Goal: Task Accomplishment & Management: Manage account settings

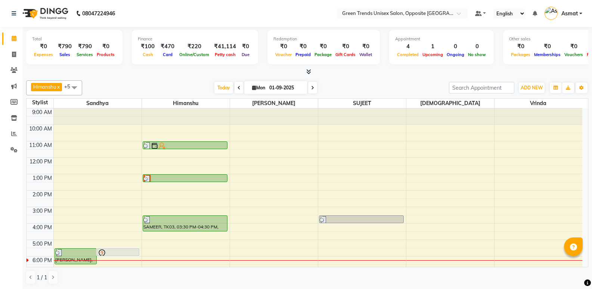
click at [226, 88] on span "Today" at bounding box center [223, 88] width 19 height 12
click at [186, 77] on div "Total ₹0 Expenses ₹790 Sales ₹790 Services ₹0 Products Finance ₹100 Cash ₹470 C…" at bounding box center [306, 158] width 569 height 262
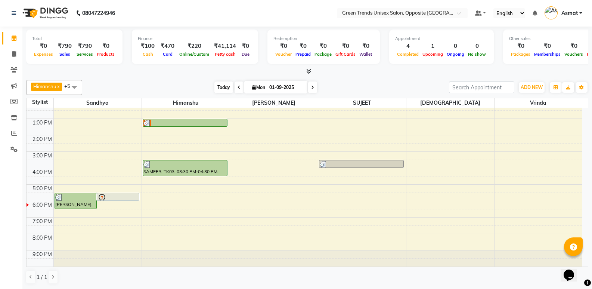
click at [225, 90] on span "Today" at bounding box center [223, 87] width 19 height 12
click at [184, 82] on div "[DATE] [DATE]" at bounding box center [265, 87] width 359 height 11
click at [209, 81] on div "[PERSON_NAME] x [PERSON_NAME] x [PERSON_NAME] x [PERSON_NAME] x +5 Select All […" at bounding box center [307, 87] width 562 height 15
drag, startPoint x: 207, startPoint y: 91, endPoint x: 219, endPoint y: 88, distance: 12.1
click at [213, 90] on div "[DATE] [DATE]" at bounding box center [265, 87] width 359 height 11
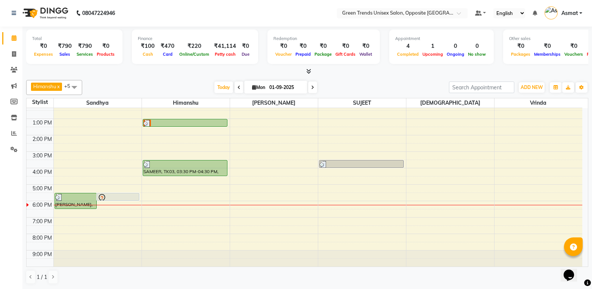
drag, startPoint x: 221, startPoint y: 87, endPoint x: 180, endPoint y: 85, distance: 41.5
click at [219, 88] on span "Today" at bounding box center [223, 87] width 19 height 12
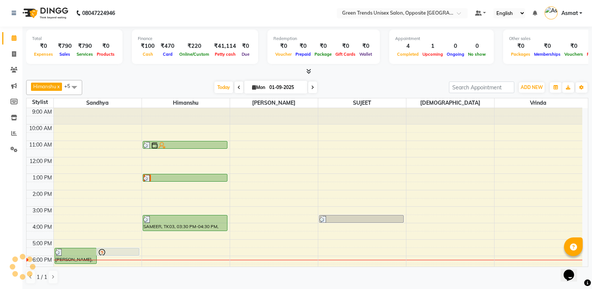
click at [178, 84] on div "[DATE] [DATE]" at bounding box center [265, 87] width 359 height 11
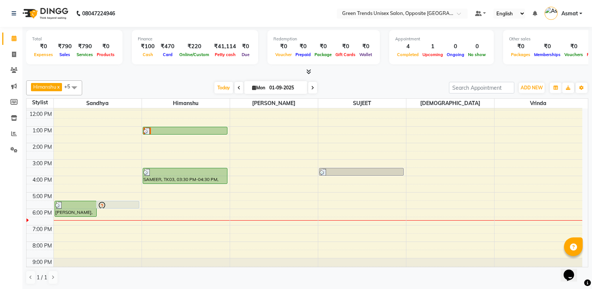
scroll to position [55, 0]
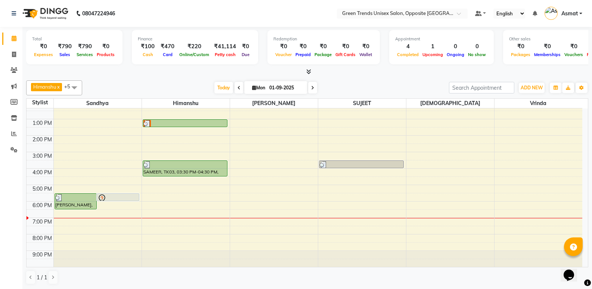
click at [446, 186] on div "9:00 AM 10:00 AM 11:00 AM 12:00 PM 1:00 PM 2:00 PM 3:00 PM 4:00 PM 5:00 PM 6:00…" at bounding box center [305, 159] width 556 height 213
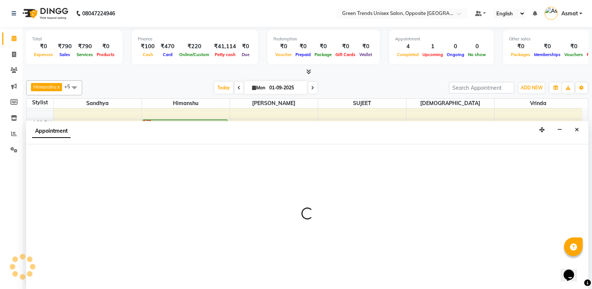
scroll to position [0, 0]
click at [221, 83] on span "Today" at bounding box center [223, 87] width 19 height 12
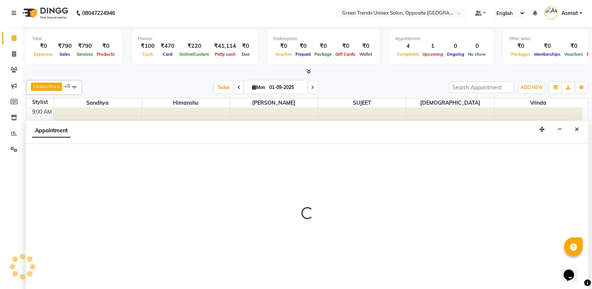
select select "63178"
select select "1020"
select select "tentative"
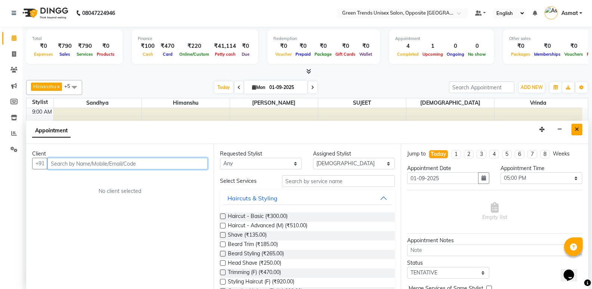
scroll to position [55, 0]
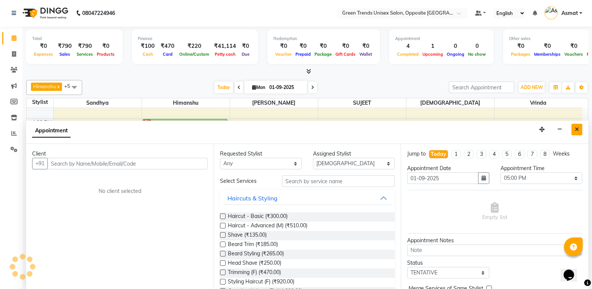
click at [574, 126] on button "Close" at bounding box center [576, 130] width 11 height 12
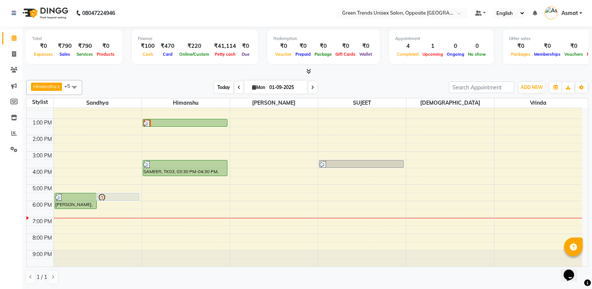
click at [225, 88] on span "Today" at bounding box center [223, 87] width 19 height 12
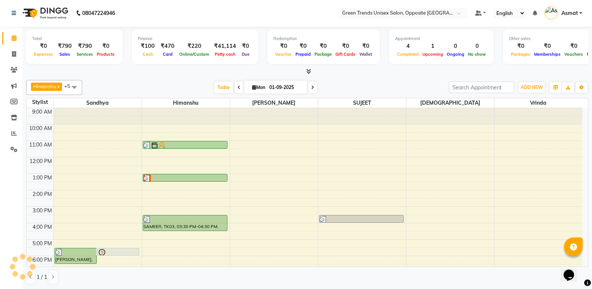
click at [174, 72] on div at bounding box center [307, 72] width 562 height 8
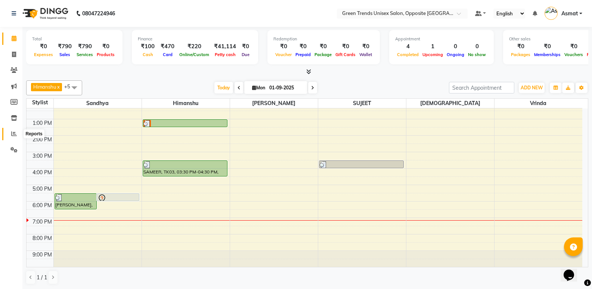
click at [13, 131] on icon at bounding box center [14, 134] width 6 height 6
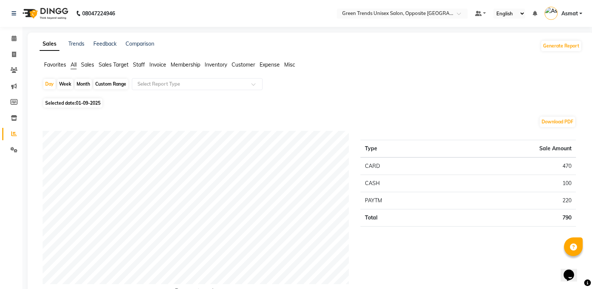
click at [91, 63] on span "Sales" at bounding box center [87, 64] width 13 height 7
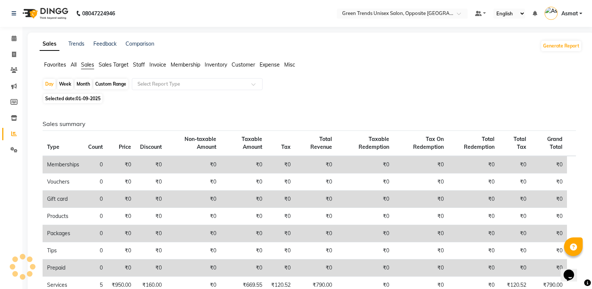
drag, startPoint x: 133, startPoint y: 86, endPoint x: 144, endPoint y: 65, distance: 23.9
click at [144, 65] on span "Staff" at bounding box center [139, 64] width 12 height 7
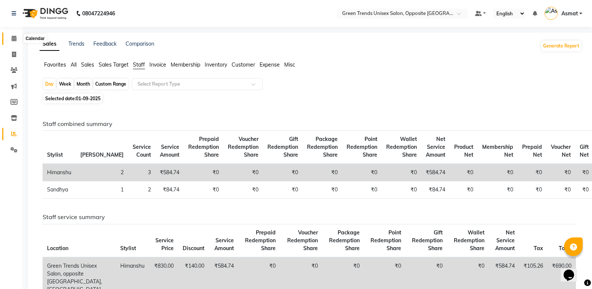
click at [13, 35] on icon at bounding box center [14, 38] width 5 height 6
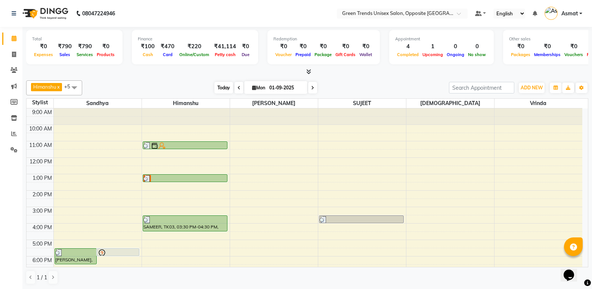
click at [217, 89] on span "Today" at bounding box center [223, 88] width 19 height 12
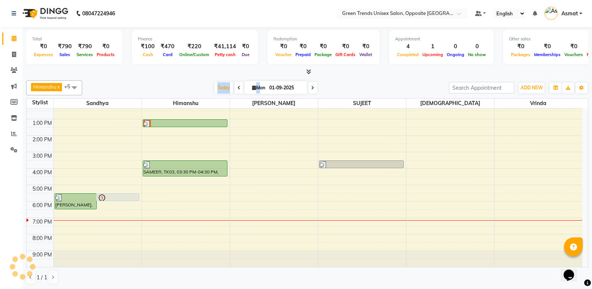
click at [192, 82] on div "[DATE] [DATE]" at bounding box center [265, 87] width 359 height 11
click at [225, 90] on span "Today" at bounding box center [223, 88] width 19 height 12
click at [215, 78] on div "[PERSON_NAME] x [PERSON_NAME] x [PERSON_NAME] x [PERSON_NAME] x +5 Select All […" at bounding box center [307, 182] width 562 height 210
click at [228, 92] on span "Today" at bounding box center [223, 88] width 19 height 12
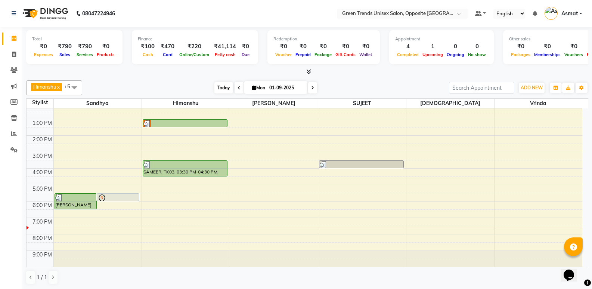
click at [223, 87] on span "Today" at bounding box center [223, 88] width 19 height 12
click at [218, 86] on span "Today" at bounding box center [223, 88] width 19 height 12
click at [254, 237] on div "9:00 AM 10:00 AM 11:00 AM 12:00 PM 1:00 PM 2:00 PM 3:00 PM 4:00 PM 5:00 PM 6:00…" at bounding box center [305, 159] width 556 height 213
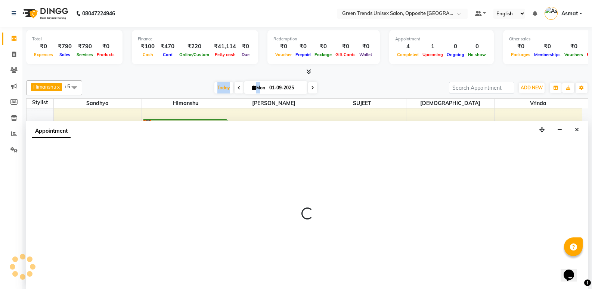
scroll to position [0, 0]
select select "89786"
select select "tentative"
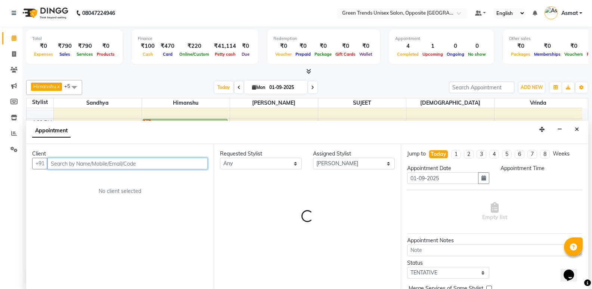
select select "1200"
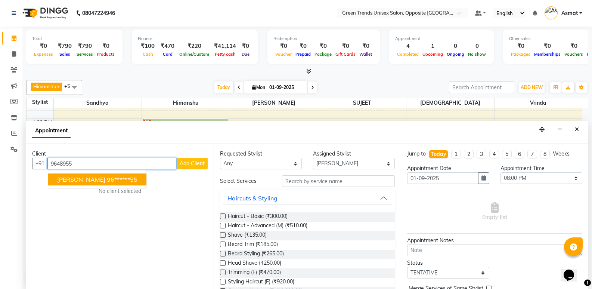
click at [116, 180] on ngb-highlight "96******55" at bounding box center [122, 178] width 31 height 7
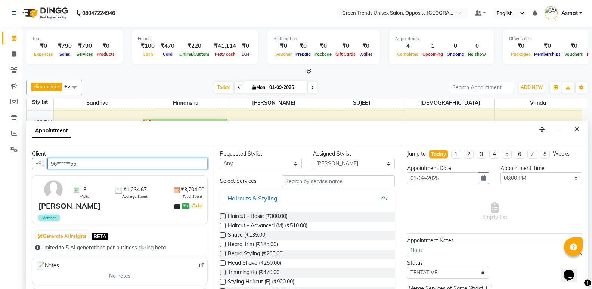
type input "96******55"
click at [223, 216] on label at bounding box center [223, 216] width 6 height 6
click at [223, 216] on input "checkbox" at bounding box center [222, 216] width 5 height 5
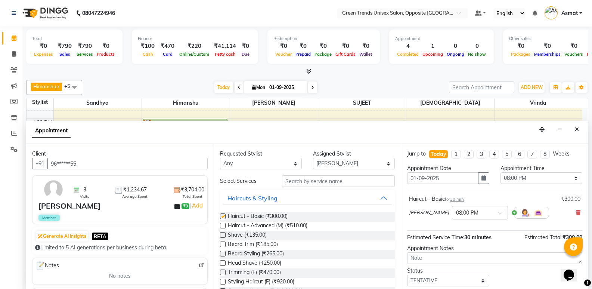
checkbox input "false"
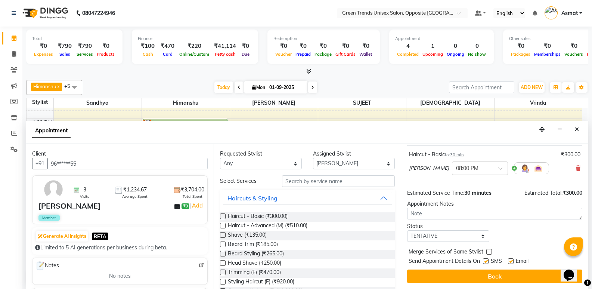
click at [503, 280] on button "Book" at bounding box center [494, 275] width 175 height 13
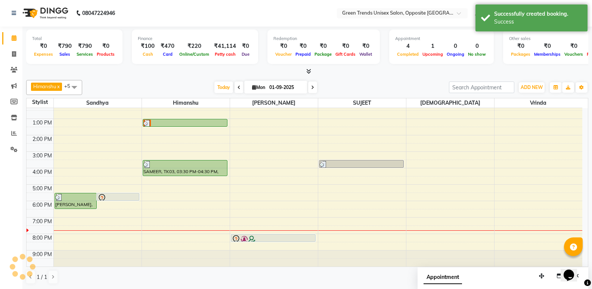
scroll to position [0, 0]
click at [223, 85] on span "Today" at bounding box center [223, 88] width 19 height 12
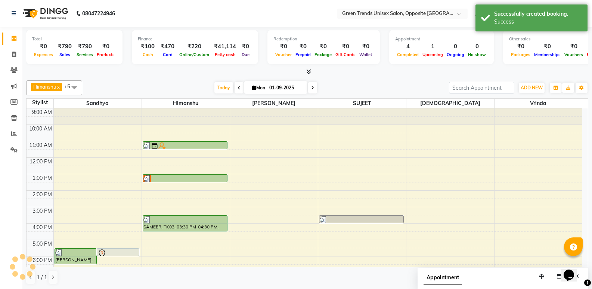
click at [200, 80] on div "[PERSON_NAME] x [PERSON_NAME] x [PERSON_NAME] x [PERSON_NAME] x +5 Select All […" at bounding box center [307, 182] width 562 height 210
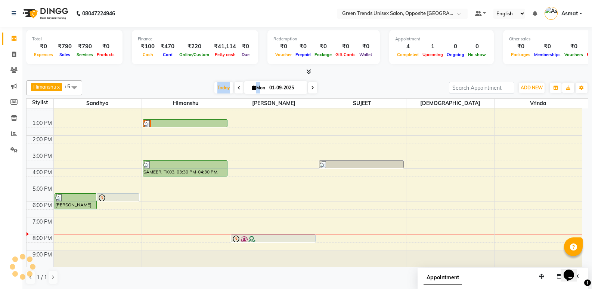
scroll to position [0, 0]
click at [219, 86] on span "Today" at bounding box center [223, 87] width 19 height 12
click at [188, 80] on div "[PERSON_NAME] x [PERSON_NAME] x [PERSON_NAME] x [PERSON_NAME] x +5 Select All […" at bounding box center [307, 87] width 562 height 15
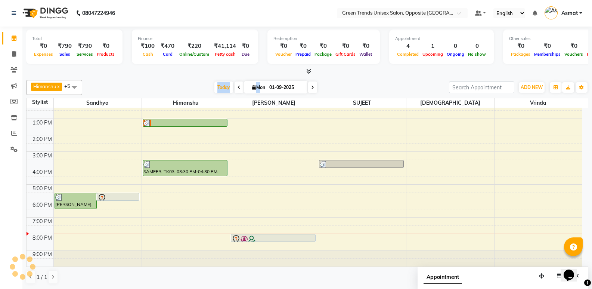
click at [188, 80] on div "[PERSON_NAME] x [PERSON_NAME] x [PERSON_NAME] x [PERSON_NAME] x +5 Select All […" at bounding box center [307, 87] width 562 height 15
click at [194, 83] on div "[DATE] [DATE]" at bounding box center [265, 87] width 359 height 11
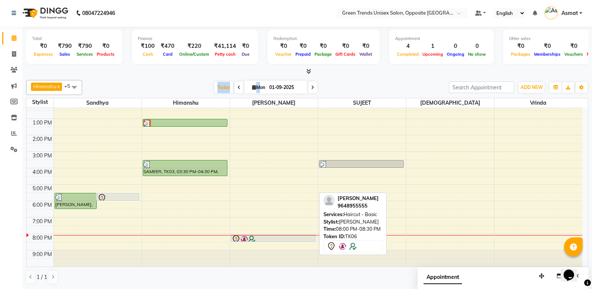
click at [274, 240] on div at bounding box center [273, 241] width 84 height 3
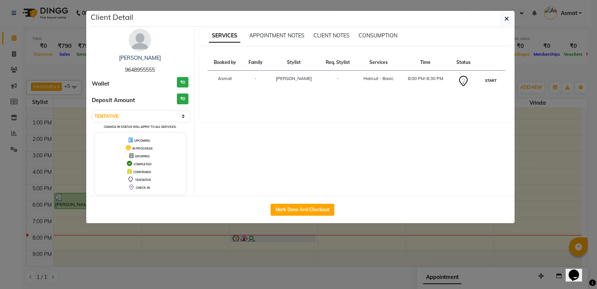
click at [494, 79] on button "START" at bounding box center [490, 80] width 15 height 9
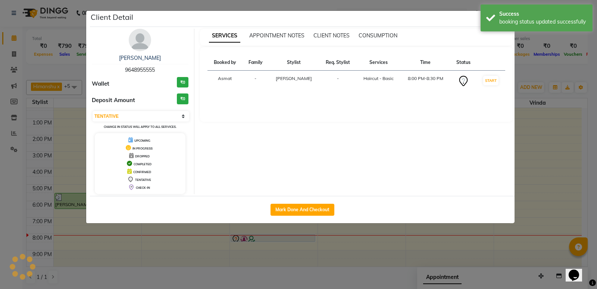
select select "1"
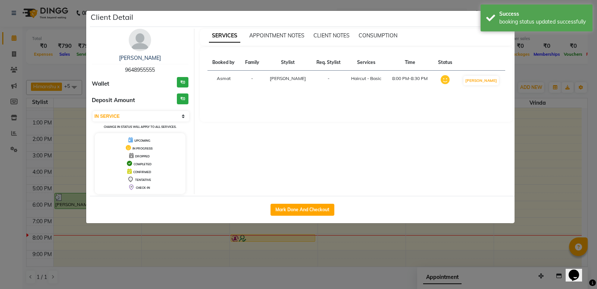
click at [544, 74] on ngb-modal-window "Client Detail [PERSON_NAME] 9648955555 Wallet ₹0 Deposit Amount ₹0 Select IN SE…" at bounding box center [298, 144] width 597 height 289
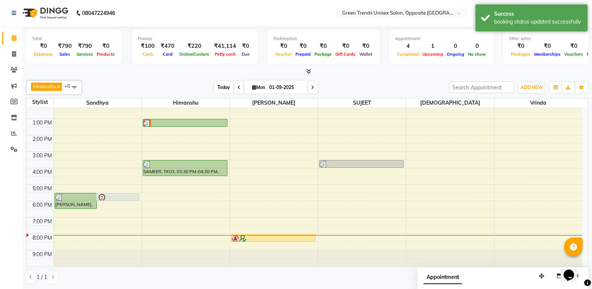
click at [226, 85] on span "Today" at bounding box center [223, 87] width 19 height 12
click at [197, 67] on div "Total ₹0 Expenses ₹790 Sales ₹790 Services ₹0 Products Finance ₹100 Cash ₹470 C…" at bounding box center [307, 51] width 562 height 49
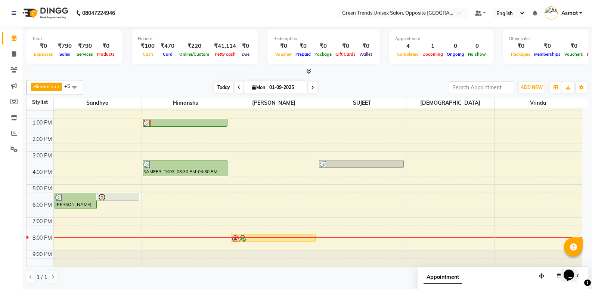
click at [217, 92] on span "Today" at bounding box center [223, 87] width 19 height 12
click at [199, 84] on div "[DATE] [DATE]" at bounding box center [265, 87] width 359 height 11
click at [172, 65] on div "Total ₹0 Expenses ₹790 Sales ₹790 Services ₹0 Products Finance ₹100 Cash ₹470 C…" at bounding box center [307, 47] width 562 height 37
click at [17, 53] on span at bounding box center [13, 54] width 13 height 9
select select "service"
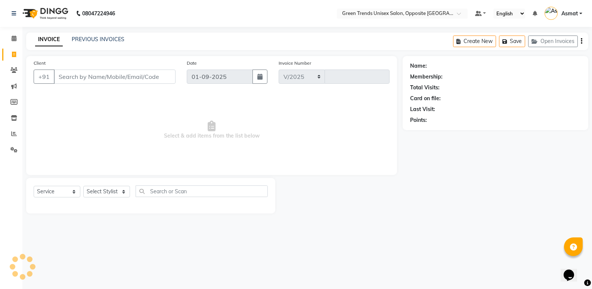
select select "5225"
type input "1092"
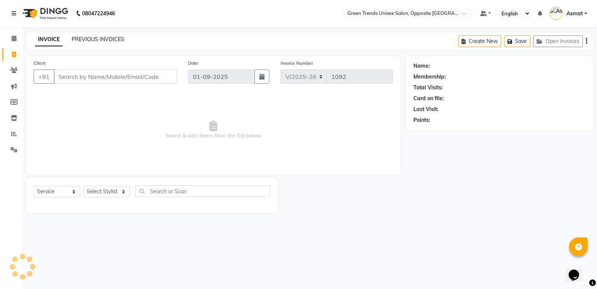
click at [85, 38] on link "PREVIOUS INVOICES" at bounding box center [98, 39] width 53 height 7
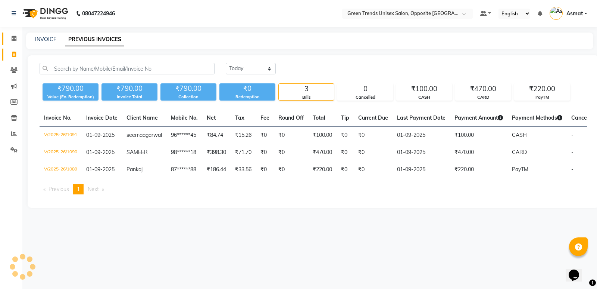
click at [7, 32] on link "Calendar" at bounding box center [11, 38] width 18 height 12
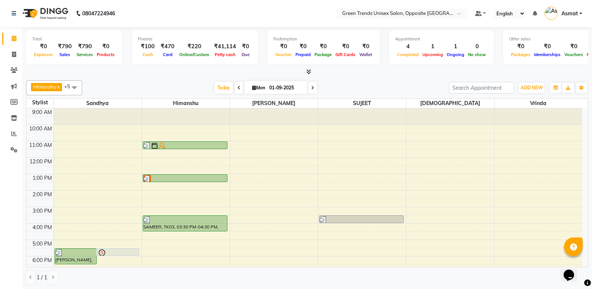
scroll to position [55, 0]
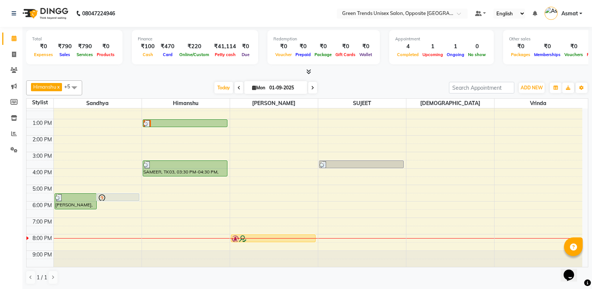
click at [566, 216] on div "9:00 AM 10:00 AM 11:00 AM 12:00 PM 1:00 PM 2:00 PM 3:00 PM 4:00 PM 5:00 PM 6:00…" at bounding box center [305, 159] width 556 height 213
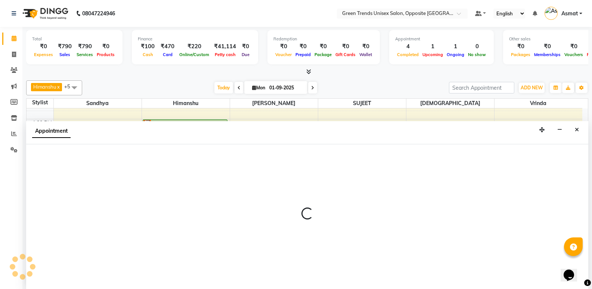
scroll to position [0, 0]
select select "77089"
select select "1110"
select select "tentative"
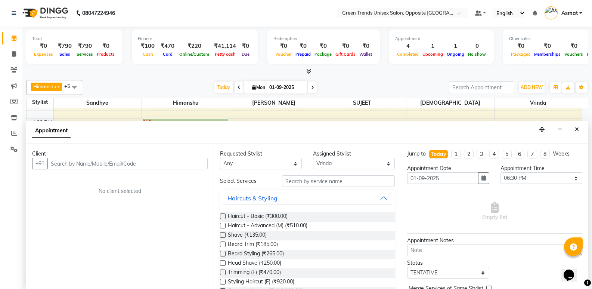
click at [575, 125] on button "Close" at bounding box center [576, 130] width 11 height 12
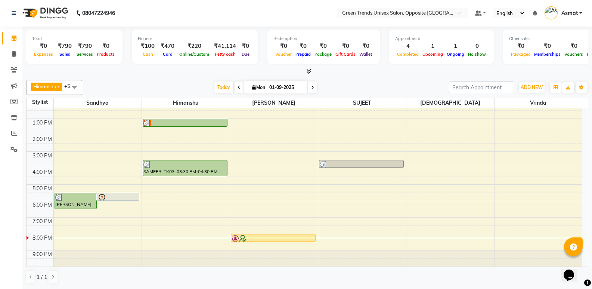
click at [355, 74] on div "Total ₹0 Expenses ₹790 Sales ₹790 Services ₹0 Products Finance ₹100 Cash ₹470 C…" at bounding box center [306, 158] width 569 height 262
click at [354, 85] on div "[DATE] [DATE]" at bounding box center [265, 87] width 359 height 11
click at [220, 85] on span "Today" at bounding box center [223, 87] width 19 height 12
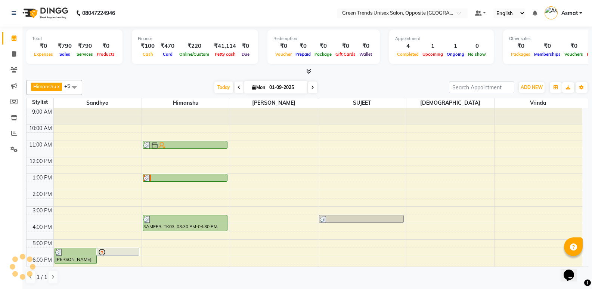
scroll to position [55, 0]
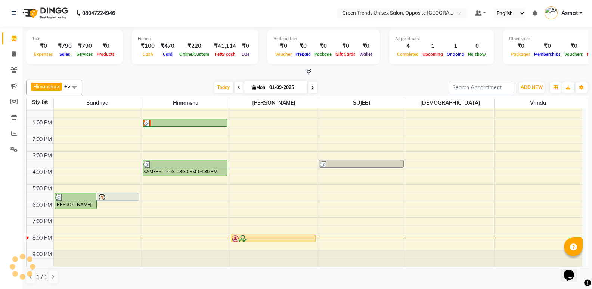
click at [354, 78] on div "[PERSON_NAME] x [PERSON_NAME] x [PERSON_NAME] x [PERSON_NAME] x +5 Select All […" at bounding box center [307, 182] width 562 height 210
click at [220, 91] on span "Today" at bounding box center [223, 87] width 19 height 12
click at [371, 82] on div "[DATE] [DATE]" at bounding box center [265, 87] width 359 height 11
click at [215, 84] on span "Today" at bounding box center [223, 87] width 19 height 12
click at [206, 67] on div "Total ₹0 Expenses ₹790 Sales ₹790 Services ₹0 Products Finance ₹100 Cash ₹470 C…" at bounding box center [307, 51] width 562 height 49
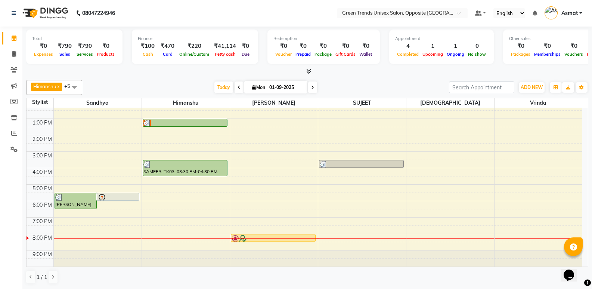
click at [200, 74] on div at bounding box center [307, 72] width 562 height 8
click at [219, 88] on span "Today" at bounding box center [223, 87] width 19 height 12
click at [209, 80] on div "[PERSON_NAME] x [PERSON_NAME] x [PERSON_NAME] x [PERSON_NAME] x +5 Select All […" at bounding box center [307, 182] width 562 height 210
click at [13, 134] on icon at bounding box center [14, 133] width 6 height 6
click at [12, 134] on icon at bounding box center [14, 133] width 6 height 6
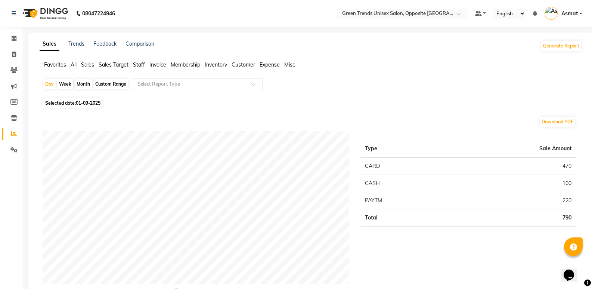
click at [274, 64] on span "Expense" at bounding box center [269, 64] width 20 height 7
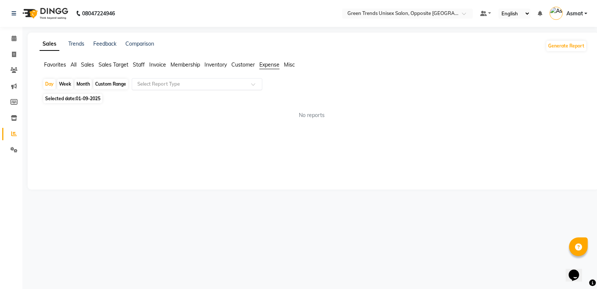
click at [227, 85] on input "text" at bounding box center [190, 83] width 108 height 7
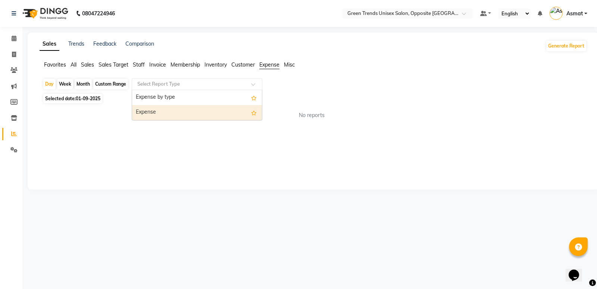
click at [197, 113] on div "Expense" at bounding box center [197, 112] width 130 height 15
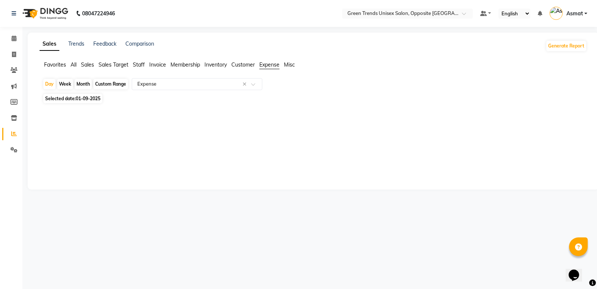
click at [85, 84] on div "Month" at bounding box center [83, 84] width 17 height 10
select select "9"
select select "2025"
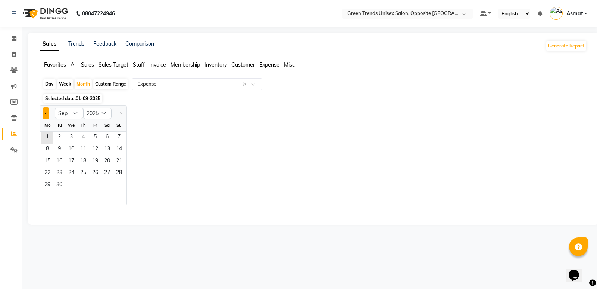
click at [46, 113] on span "Previous month" at bounding box center [46, 113] width 3 height 3
select select "8"
click at [97, 138] on span "1" at bounding box center [95, 137] width 12 height 12
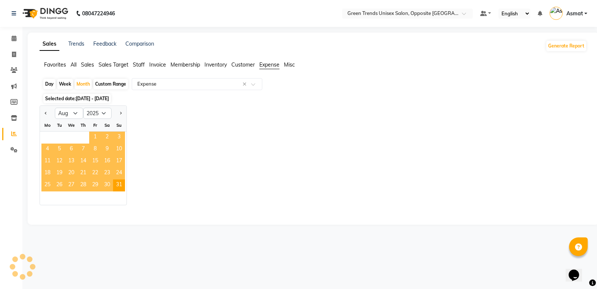
select select "full_report"
select select "csv"
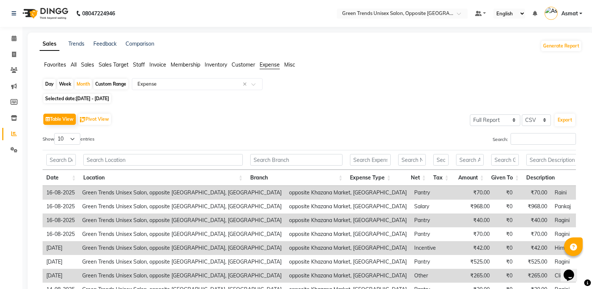
scroll to position [58, 0]
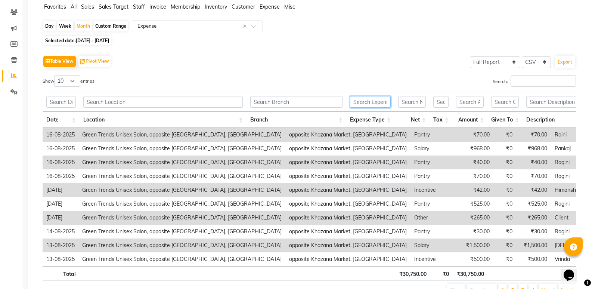
click at [370, 103] on input "text" at bounding box center [370, 102] width 41 height 12
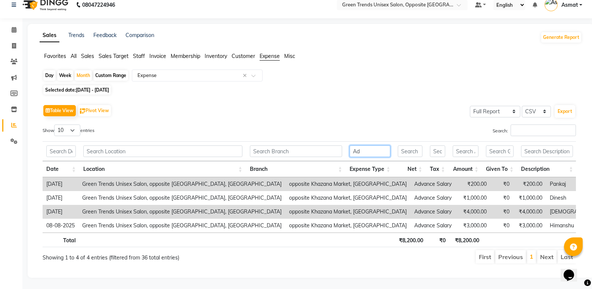
scroll to position [20, 0]
type input "A"
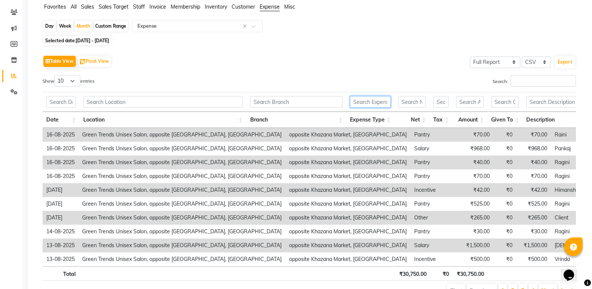
scroll to position [0, 0]
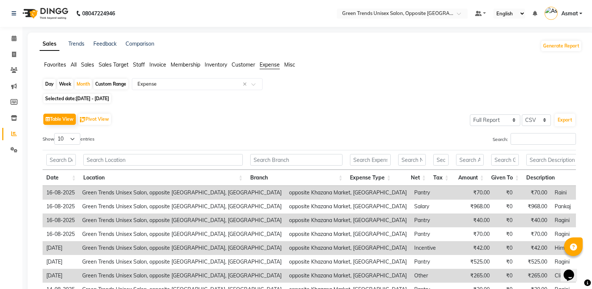
click at [48, 88] on div "Day" at bounding box center [49, 84] width 12 height 10
select select "8"
select select "2025"
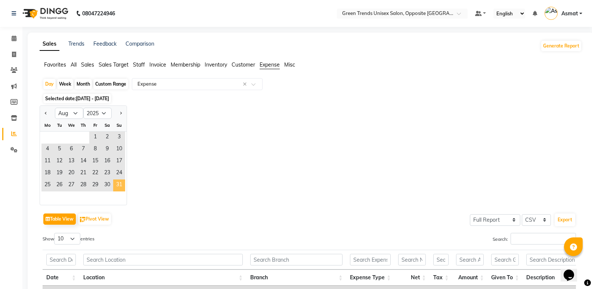
click at [120, 181] on span "31" at bounding box center [119, 185] width 12 height 12
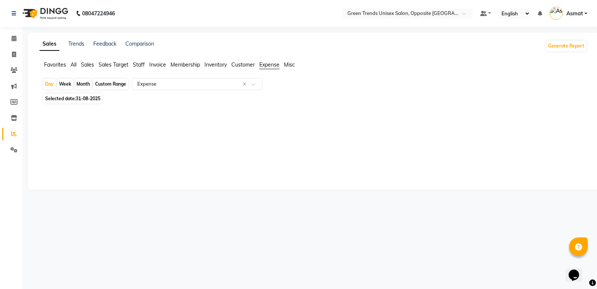
click at [143, 66] on span "Staff" at bounding box center [139, 64] width 12 height 7
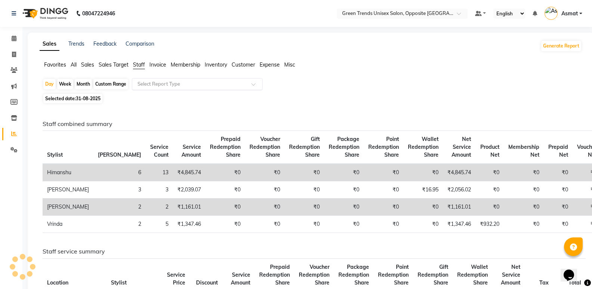
click at [213, 86] on input "text" at bounding box center [190, 83] width 108 height 7
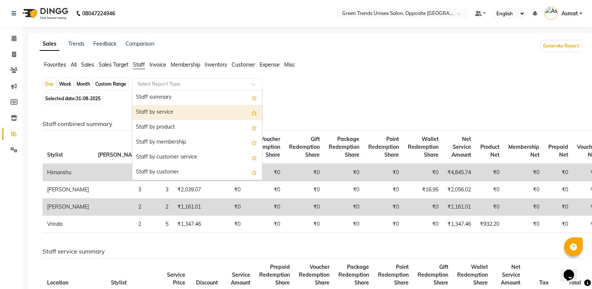
click at [215, 118] on div "Staff by service" at bounding box center [197, 112] width 130 height 15
select select "full_report"
select select "csv"
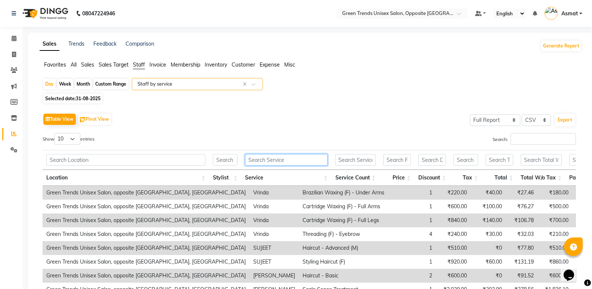
click at [304, 162] on input "text" at bounding box center [286, 160] width 83 height 12
type input "v"
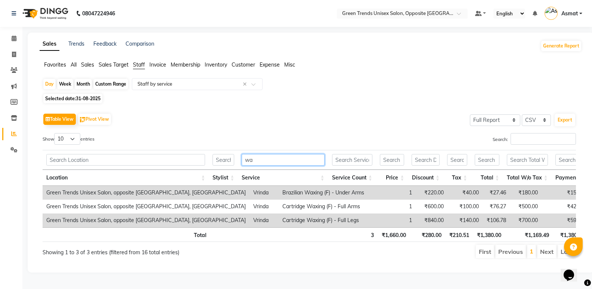
type input "w"
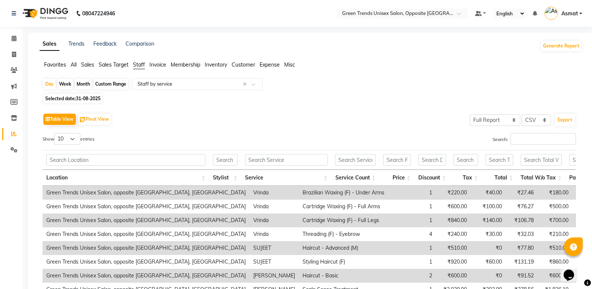
click at [84, 83] on div "Month" at bounding box center [83, 84] width 17 height 10
select select "8"
select select "2025"
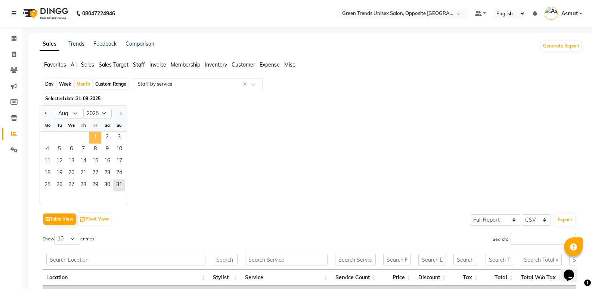
click at [94, 134] on span "1" at bounding box center [95, 137] width 12 height 12
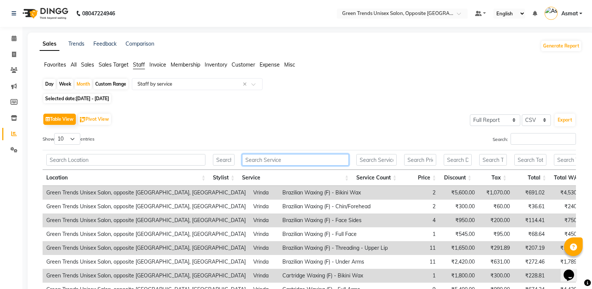
click at [273, 156] on input "text" at bounding box center [295, 160] width 106 height 12
type input "v"
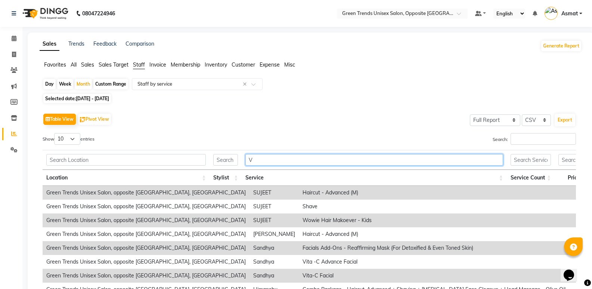
type input "V"
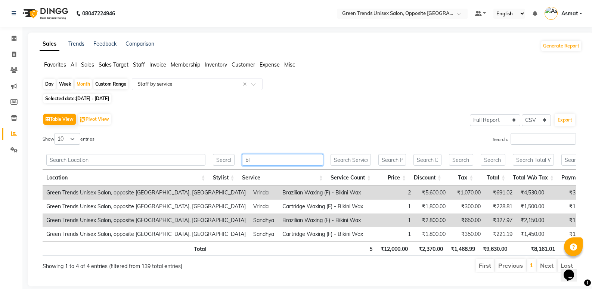
type input "b"
type input "Bikini"
click at [54, 85] on div "Day" at bounding box center [49, 84] width 12 height 10
select select "8"
select select "2025"
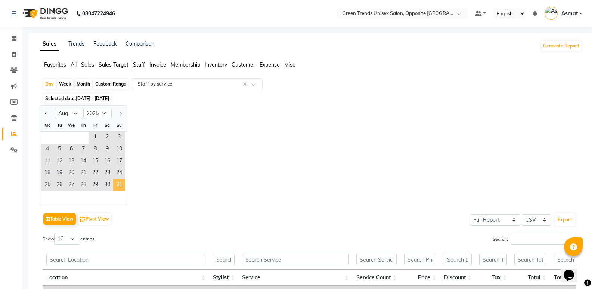
click at [115, 184] on span "31" at bounding box center [119, 185] width 12 height 12
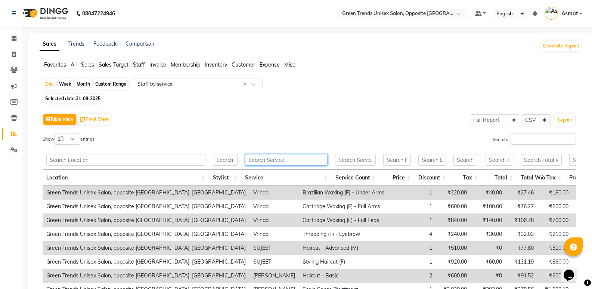
click at [298, 159] on input "text" at bounding box center [286, 160] width 83 height 12
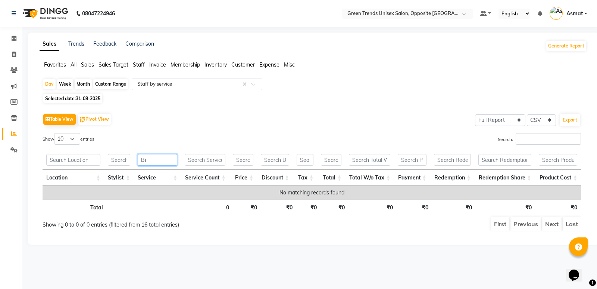
type input "B"
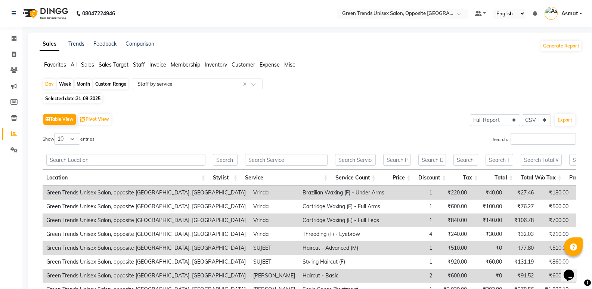
click at [85, 82] on div "Month" at bounding box center [83, 84] width 17 height 10
select select "8"
select select "2025"
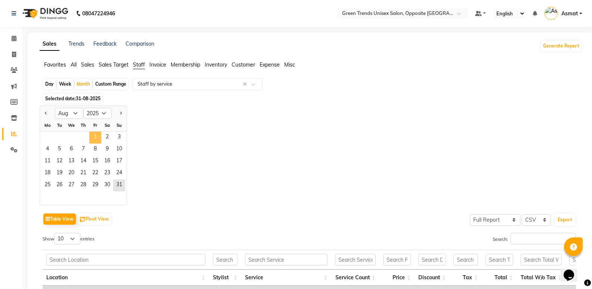
click at [94, 135] on span "1" at bounding box center [95, 137] width 12 height 12
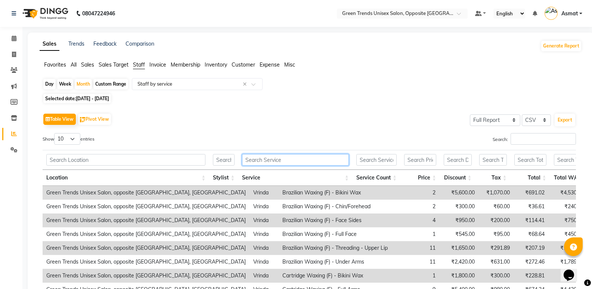
click at [254, 161] on input "text" at bounding box center [295, 160] width 106 height 12
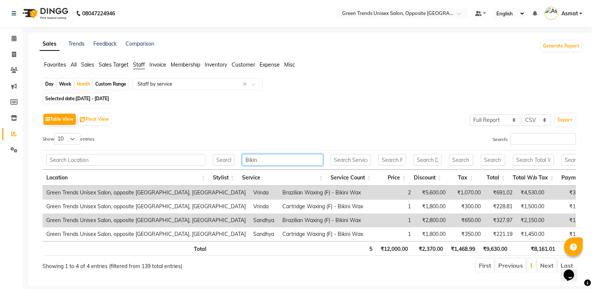
type input "Bikini"
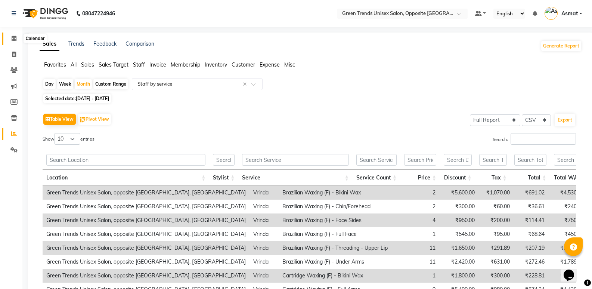
click at [14, 35] on icon at bounding box center [14, 38] width 5 height 6
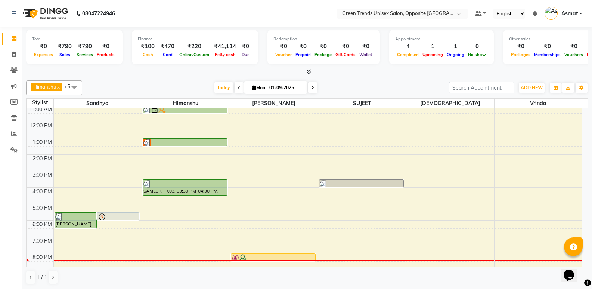
scroll to position [55, 0]
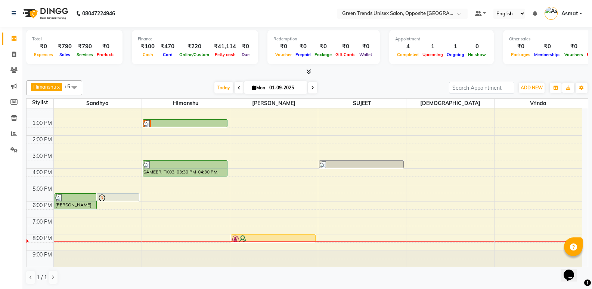
click at [365, 236] on div "9:00 AM 10:00 AM 11:00 AM 12:00 PM 1:00 PM 2:00 PM 3:00 PM 4:00 PM 5:00 PM 6:00…" at bounding box center [305, 159] width 556 height 213
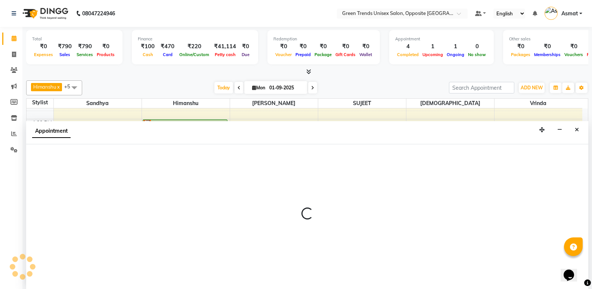
scroll to position [0, 0]
select select "75769"
select select "1200"
select select "tentative"
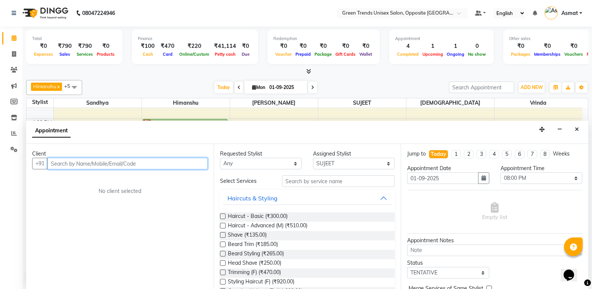
click at [76, 164] on input "text" at bounding box center [127, 164] width 160 height 12
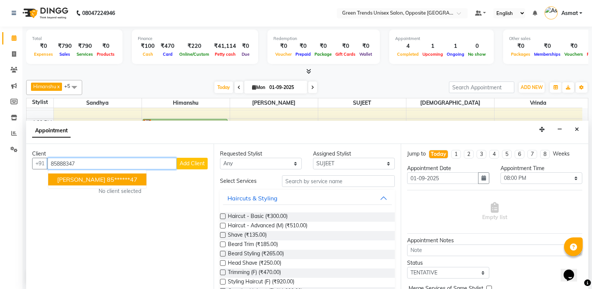
click at [135, 181] on ngb-highlight "85******47" at bounding box center [122, 178] width 31 height 7
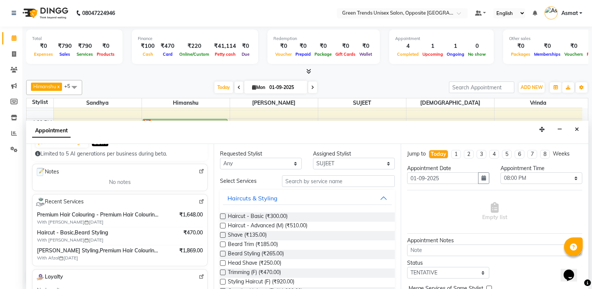
scroll to position [0, 0]
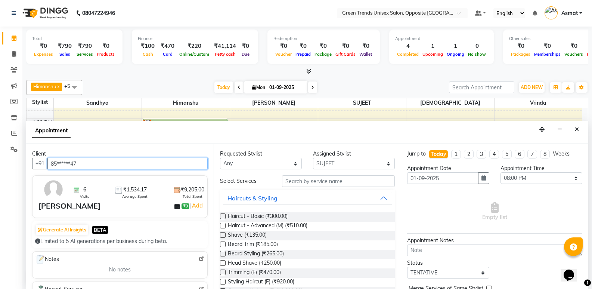
type input "85******47"
click at [224, 217] on label at bounding box center [223, 216] width 6 height 6
click at [224, 217] on input "checkbox" at bounding box center [222, 216] width 5 height 5
click at [224, 217] on label at bounding box center [223, 216] width 6 height 6
click at [224, 217] on input "checkbox" at bounding box center [222, 216] width 5 height 5
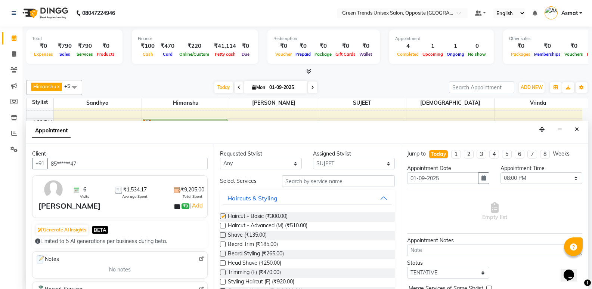
checkbox input "false"
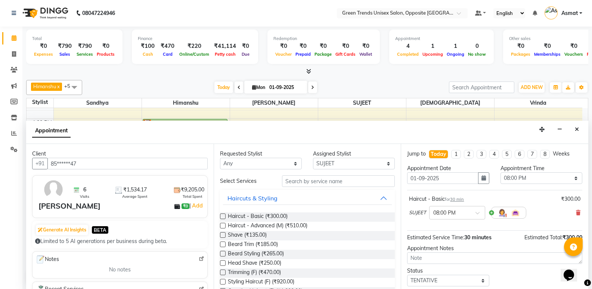
click at [589, 205] on div "Total ₹0 Expenses ₹790 Sales ₹790 Services ₹0 Products Finance ₹100 Cash ₹470 C…" at bounding box center [306, 158] width 569 height 262
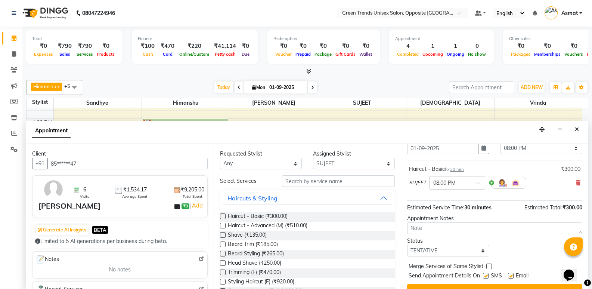
scroll to position [44, 0]
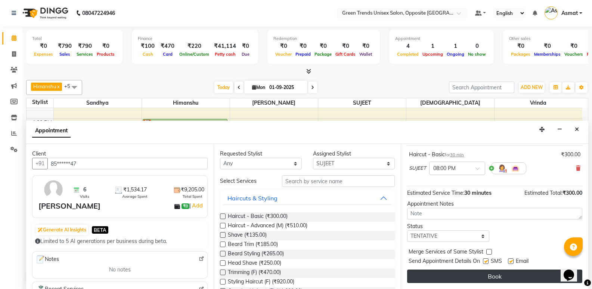
click at [516, 276] on button "Book" at bounding box center [494, 275] width 175 height 13
click at [516, 276] on div "Book" at bounding box center [494, 275] width 175 height 13
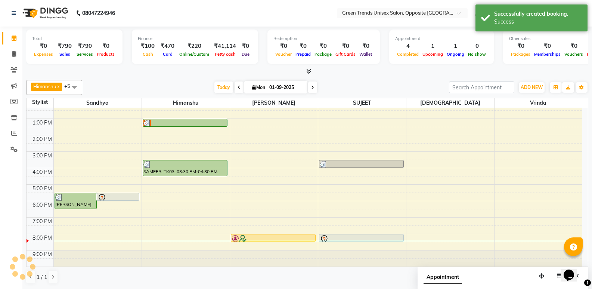
scroll to position [0, 0]
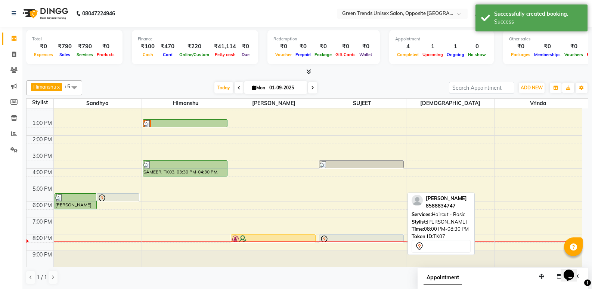
click at [351, 240] on div at bounding box center [361, 241] width 84 height 3
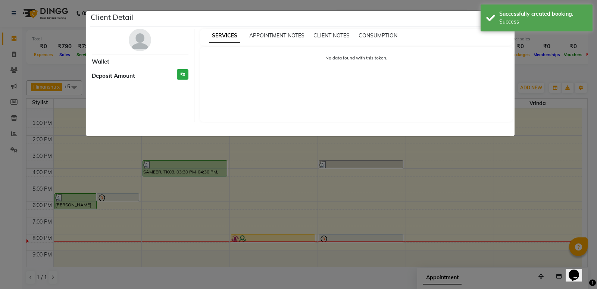
select select "7"
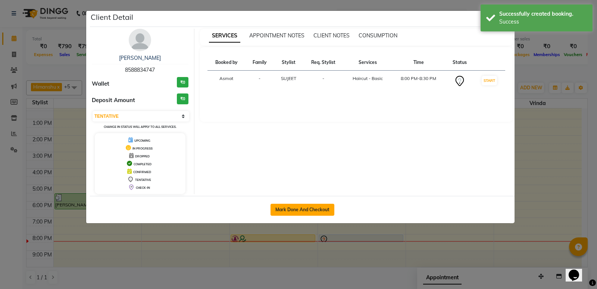
click at [323, 212] on button "Mark Done And Checkout" at bounding box center [303, 209] width 64 height 12
select select "service"
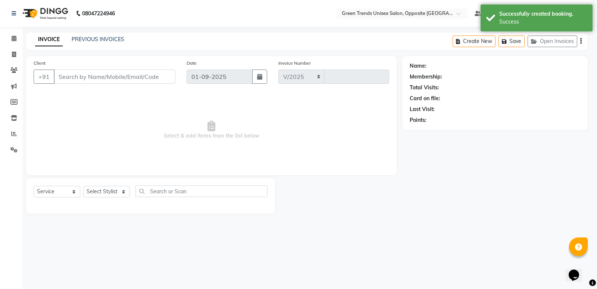
select select "5225"
type input "1092"
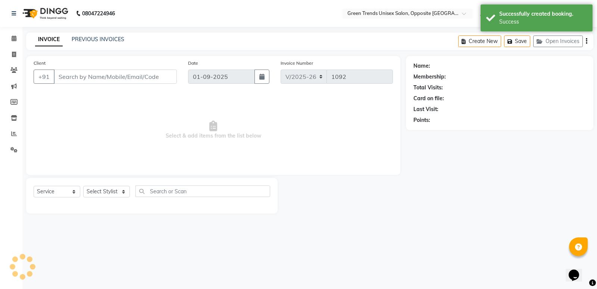
type input "85******47"
select select "75769"
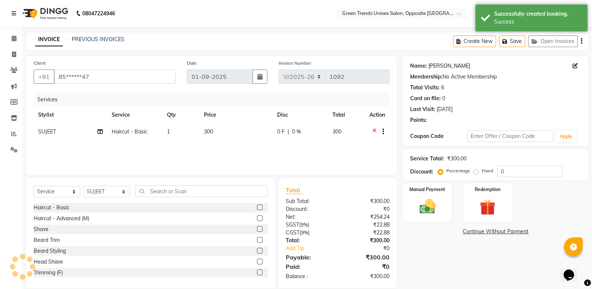
click at [447, 62] on link "[PERSON_NAME]" at bounding box center [449, 66] width 42 height 8
click at [187, 204] on div "Haircut - Basic" at bounding box center [151, 207] width 234 height 9
click at [257, 250] on label at bounding box center [260, 251] width 6 height 6
click at [257, 250] on input "checkbox" at bounding box center [259, 250] width 5 height 5
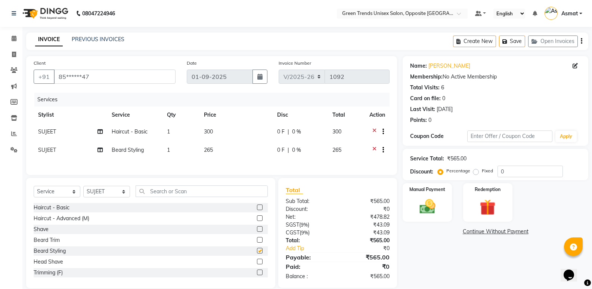
checkbox input "false"
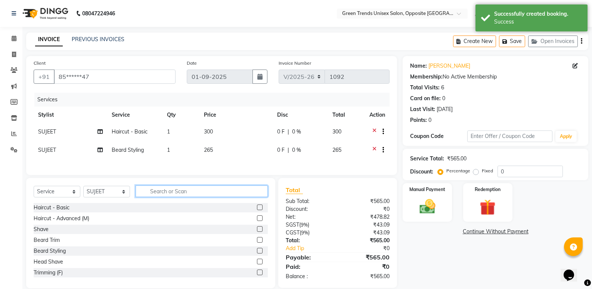
click at [203, 197] on input "text" at bounding box center [202, 191] width 132 height 12
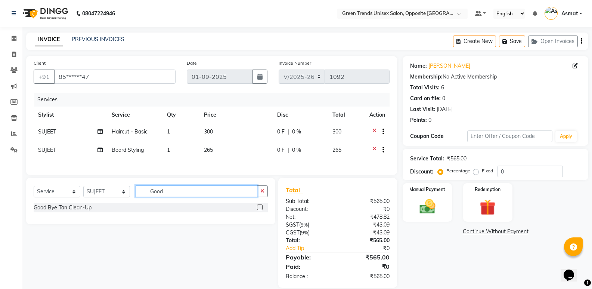
type input "Good"
click at [260, 210] on label at bounding box center [260, 207] width 6 height 6
click at [260, 210] on input "checkbox" at bounding box center [259, 207] width 5 height 5
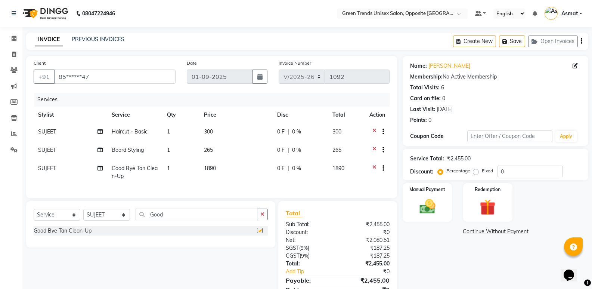
checkbox input "false"
click at [281, 127] on td "0 F | 0 %" at bounding box center [300, 132] width 55 height 18
select select "75769"
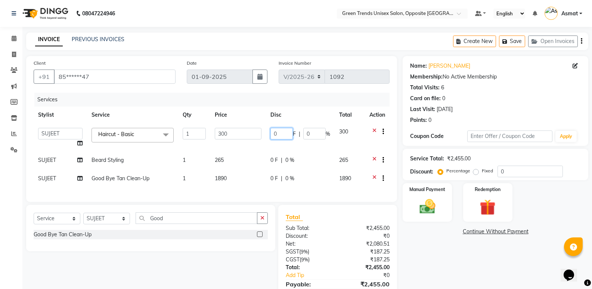
click at [281, 131] on input "0" at bounding box center [281, 134] width 22 height 12
type input "050"
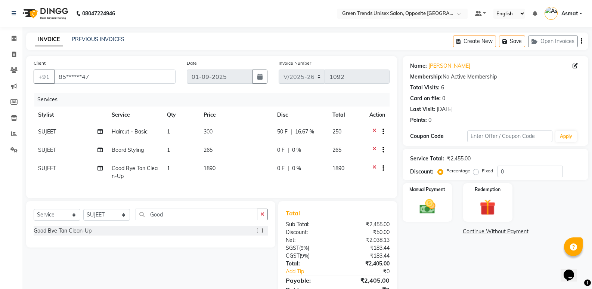
click at [273, 156] on td "0 F | 0 %" at bounding box center [301, 150] width 56 height 18
select select "75769"
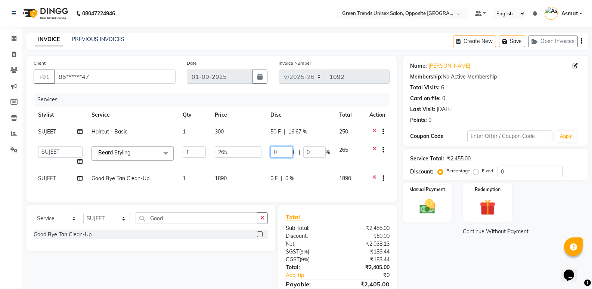
click at [288, 151] on input "0" at bounding box center [281, 152] width 22 height 12
type input "045"
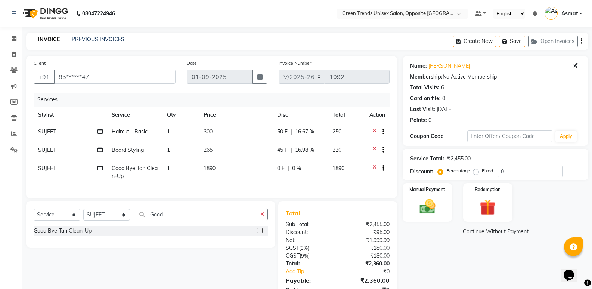
click at [276, 172] on td "0 F | 0 %" at bounding box center [301, 172] width 56 height 25
select select "75769"
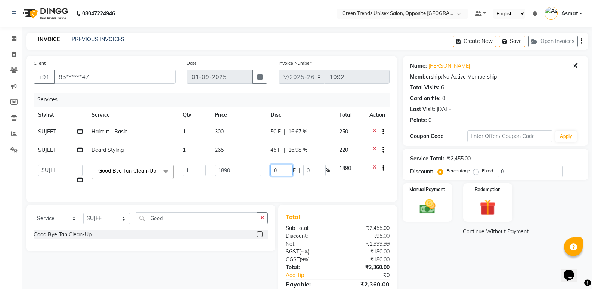
click at [283, 170] on input "0" at bounding box center [281, 170] width 22 height 12
type input "0310"
click at [270, 180] on tr "[PERSON_NAME] [PERSON_NAME] [PERSON_NAME] [PERSON_NAME] [PERSON_NAME] [PERSON_N…" at bounding box center [212, 174] width 356 height 28
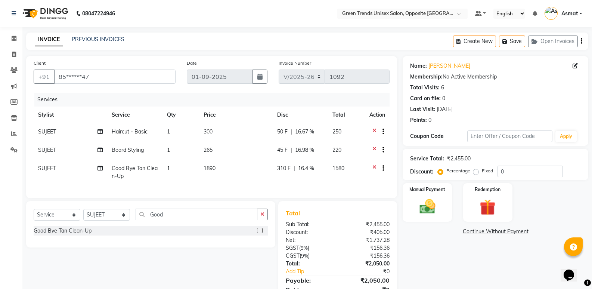
scroll to position [39, 0]
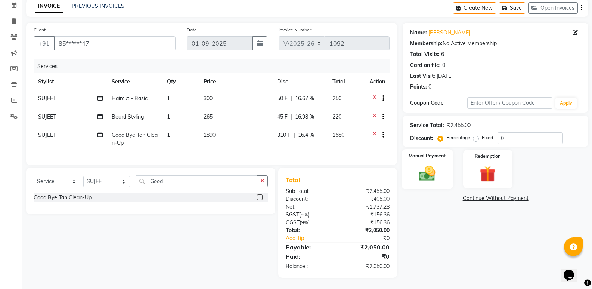
click at [430, 165] on img at bounding box center [427, 173] width 27 height 19
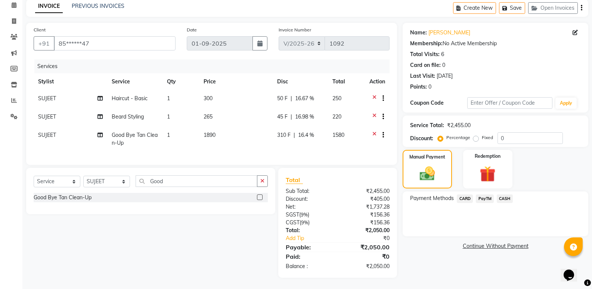
click at [459, 194] on span "CARD" at bounding box center [465, 198] width 16 height 9
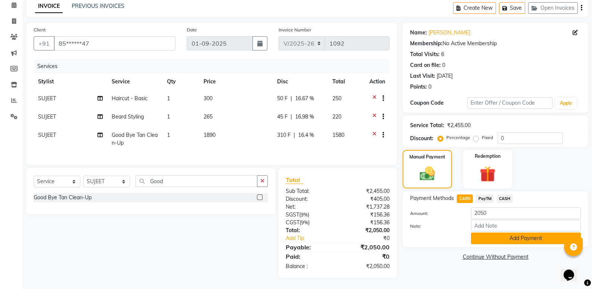
click at [508, 234] on button "Add Payment" at bounding box center [526, 238] width 110 height 12
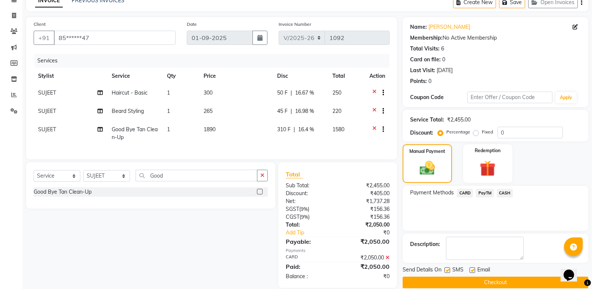
scroll to position [55, 0]
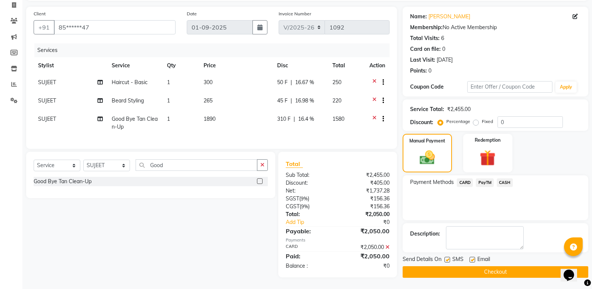
click at [464, 266] on button "Checkout" at bounding box center [495, 272] width 186 height 12
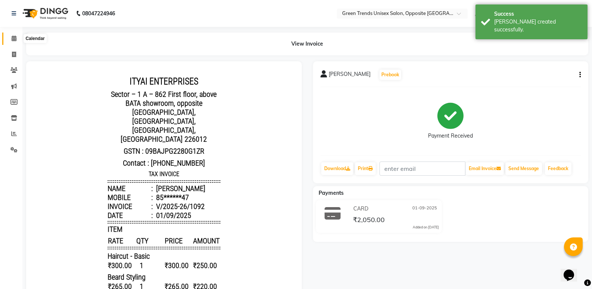
click at [12, 41] on span at bounding box center [13, 38] width 13 height 9
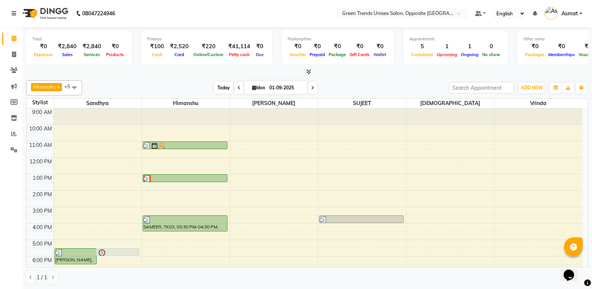
click at [214, 90] on span "Today" at bounding box center [223, 88] width 19 height 12
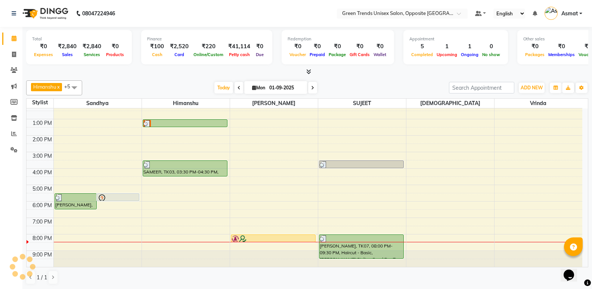
click at [202, 84] on div "[DATE] [DATE]" at bounding box center [265, 87] width 359 height 11
click at [219, 87] on span "Today" at bounding box center [223, 87] width 19 height 12
click at [214, 76] on div "Total ₹0 Expenses ₹2,840 Sales ₹2,840 Services ₹0 Products Finance ₹100 Cash ₹2…" at bounding box center [306, 158] width 569 height 262
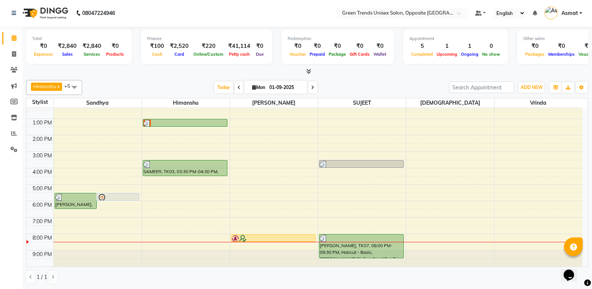
click at [180, 94] on div "[PERSON_NAME] x [PERSON_NAME] x [PERSON_NAME] x [PERSON_NAME] x +5 Select All […" at bounding box center [307, 87] width 562 height 15
click at [225, 89] on span "Today" at bounding box center [223, 87] width 19 height 12
click at [209, 80] on div "[PERSON_NAME] x [PERSON_NAME] x [PERSON_NAME] x [PERSON_NAME] x +5 Select All […" at bounding box center [307, 87] width 562 height 15
click at [220, 89] on span "Today" at bounding box center [223, 88] width 19 height 12
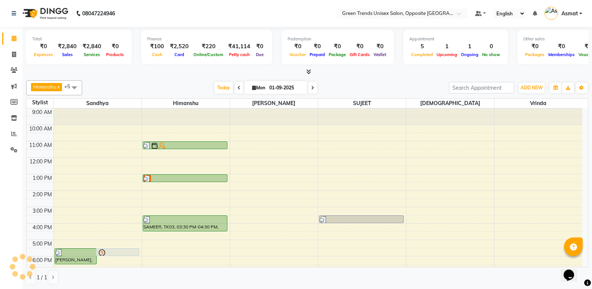
click at [193, 80] on div "[PERSON_NAME] x [PERSON_NAME] x [PERSON_NAME] x [PERSON_NAME] x +5 Select All […" at bounding box center [307, 182] width 562 height 210
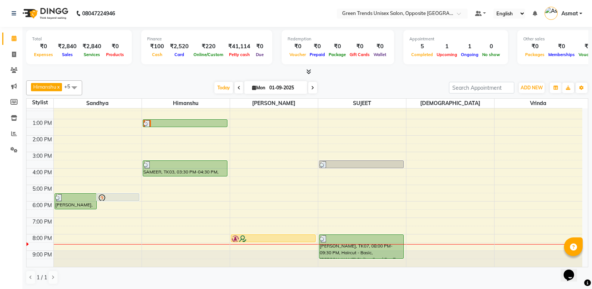
scroll to position [0, 0]
click at [8, 56] on span at bounding box center [13, 54] width 13 height 9
select select "service"
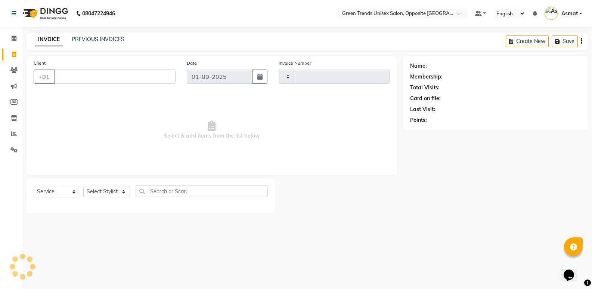
type input "1093"
select select "5225"
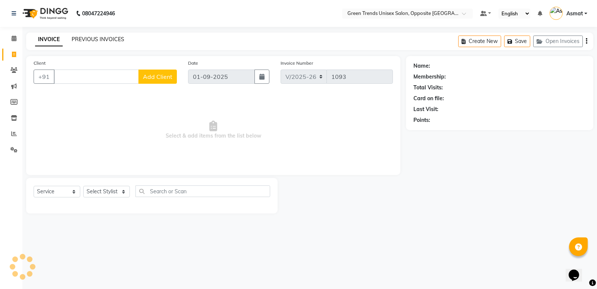
click at [72, 38] on link "PREVIOUS INVOICES" at bounding box center [98, 39] width 53 height 7
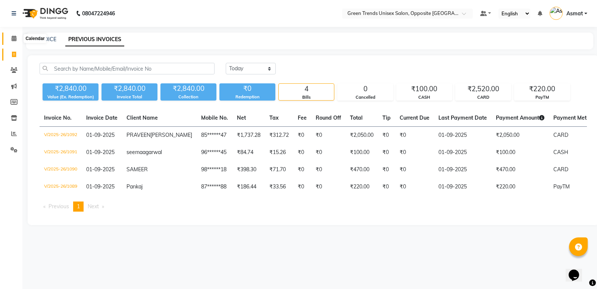
click at [16, 35] on span at bounding box center [13, 38] width 13 height 9
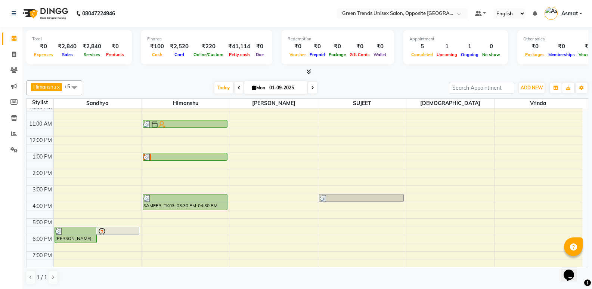
scroll to position [55, 0]
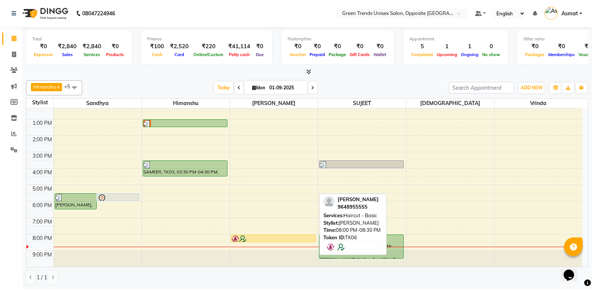
click at [308, 238] on div at bounding box center [272, 238] width 83 height 7
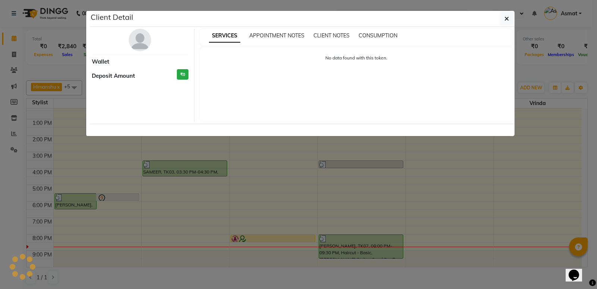
select select "1"
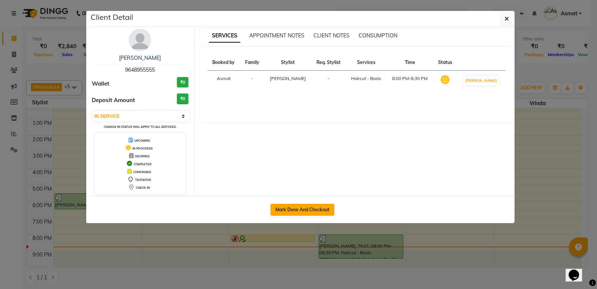
click at [288, 208] on button "Mark Done And Checkout" at bounding box center [303, 209] width 64 height 12
select select "service"
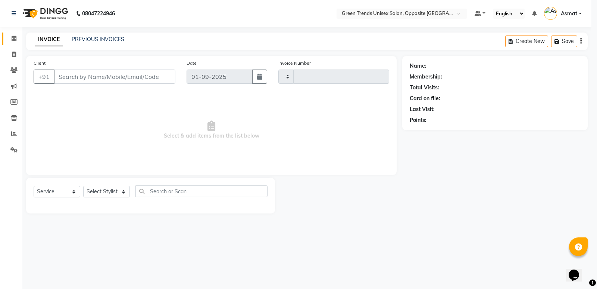
type input "1093"
select select "5225"
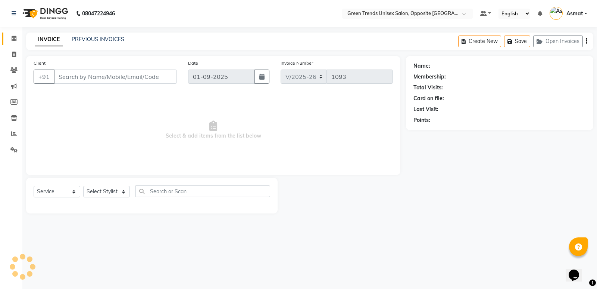
type input "96******55"
select select "89786"
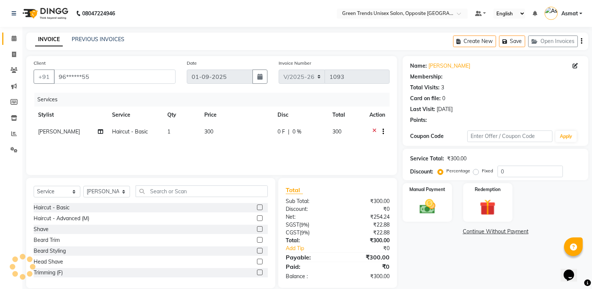
select select "1: Object"
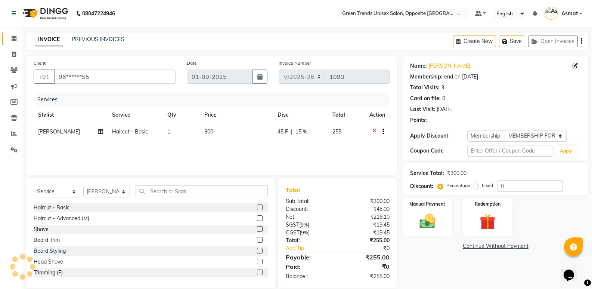
type input "15"
click at [137, 129] on span "Haircut - Basic" at bounding box center [130, 131] width 36 height 7
select select "89786"
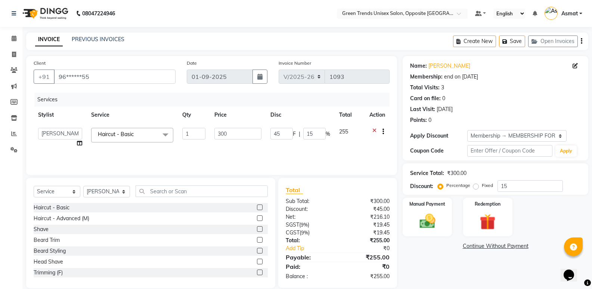
click at [147, 137] on span "Haircut - Basic x" at bounding box center [132, 135] width 82 height 15
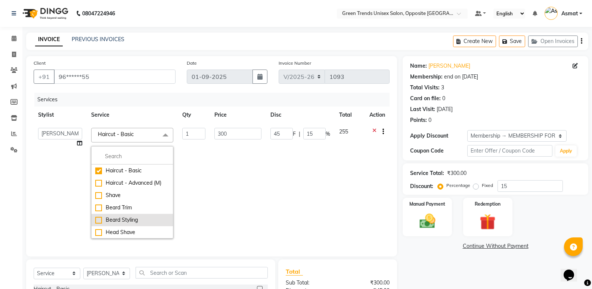
click at [96, 217] on div "Beard Styling" at bounding box center [132, 220] width 74 height 8
checkbox input "false"
checkbox input "true"
type input "265"
type input "39.75"
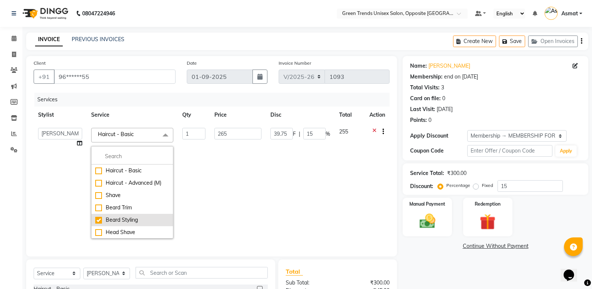
click at [96, 217] on div "Beard Styling" at bounding box center [132, 220] width 74 height 8
checkbox input "true"
type input "1"
type input "265"
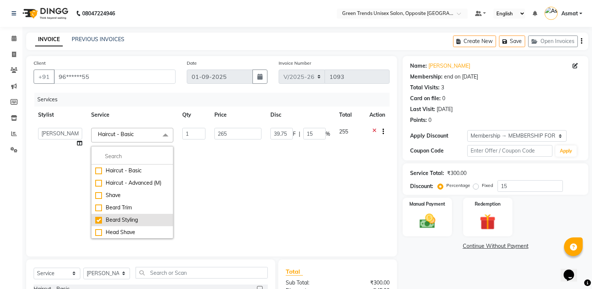
type input "39.75"
type input "15"
click at [198, 172] on td "1" at bounding box center [193, 182] width 32 height 119
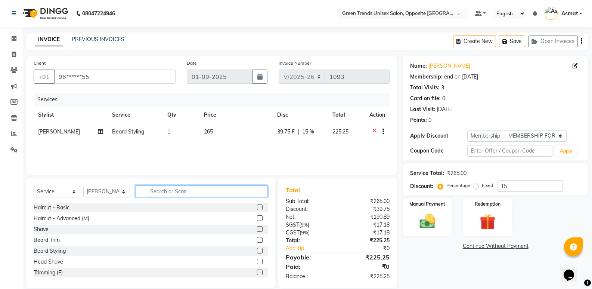
click at [175, 195] on input "text" at bounding box center [202, 191] width 132 height 12
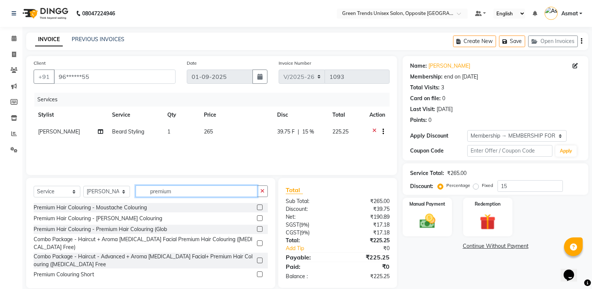
type input "premium"
click at [257, 230] on label at bounding box center [260, 229] width 6 height 6
click at [257, 230] on input "checkbox" at bounding box center [259, 229] width 5 height 5
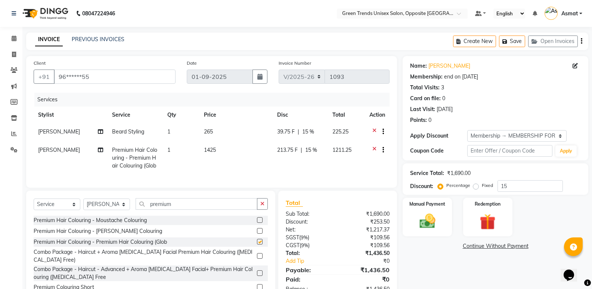
checkbox input "false"
click at [290, 168] on td "213.75 F | 15 %" at bounding box center [301, 157] width 56 height 32
select select "89786"
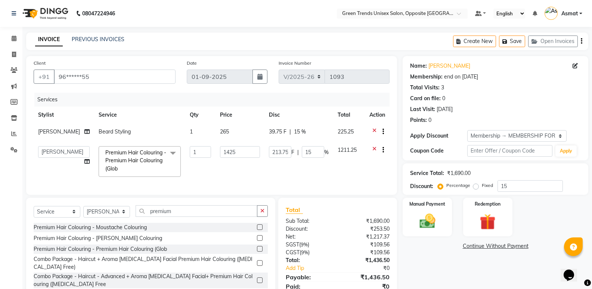
click at [279, 132] on span "39.75 F" at bounding box center [278, 132] width 18 height 8
select select "89786"
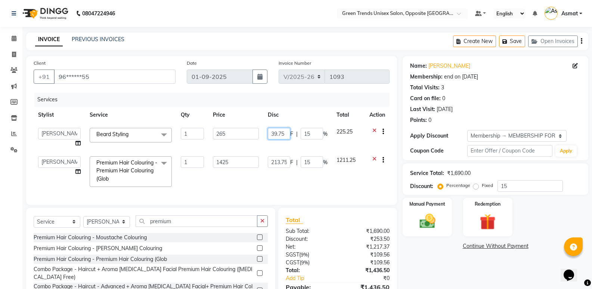
drag, startPoint x: 286, startPoint y: 134, endPoint x: 243, endPoint y: 144, distance: 43.4
click at [243, 144] on tr "[PERSON_NAME] [PERSON_NAME] [PERSON_NAME] [PERSON_NAME] [PERSON_NAME] [PERSON_N…" at bounding box center [212, 137] width 356 height 28
type input "45"
click at [274, 159] on td "213.75 F | 15 %" at bounding box center [297, 172] width 69 height 40
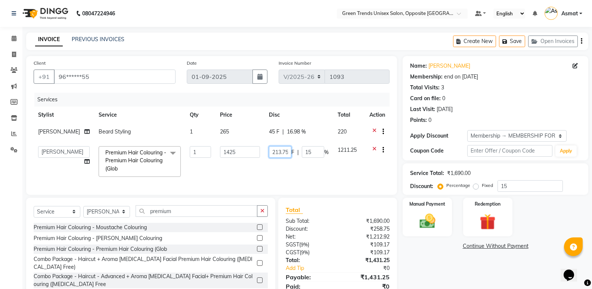
scroll to position [0, 1]
drag, startPoint x: 268, startPoint y: 153, endPoint x: 297, endPoint y: 154, distance: 29.1
click at [297, 154] on div "213.75 F | 15 %" at bounding box center [299, 152] width 60 height 12
type input "255"
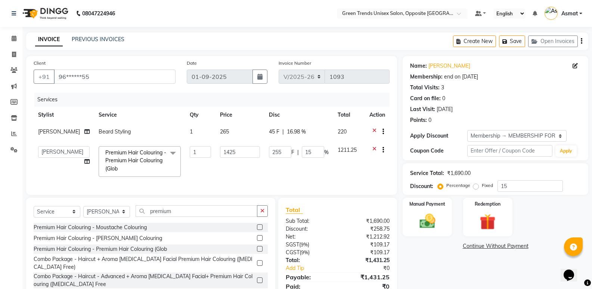
click at [284, 178] on div "Services Stylist Service Qty Price Disc Total Action [PERSON_NAME] Styling 1 26…" at bounding box center [212, 140] width 356 height 94
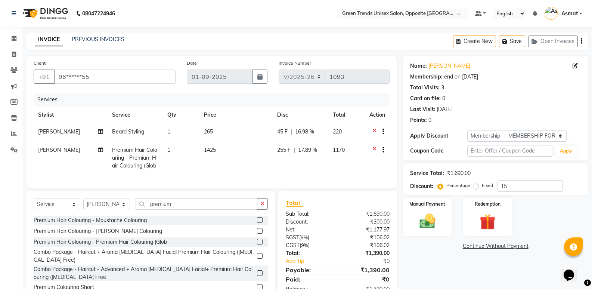
scroll to position [29, 0]
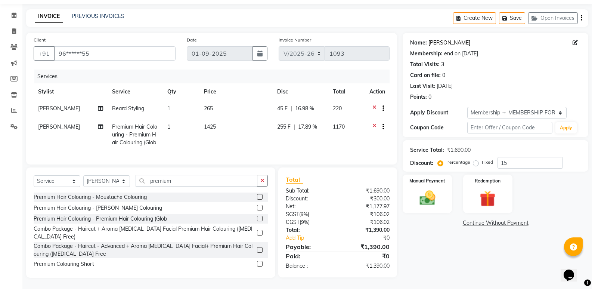
click at [435, 39] on link "[PERSON_NAME]" at bounding box center [449, 43] width 42 height 8
drag, startPoint x: 217, startPoint y: 220, endPoint x: 251, endPoint y: 20, distance: 203.5
click at [251, 20] on div "INVOICE PREVIOUS INVOICES Create New Save Open Invoices" at bounding box center [307, 18] width 562 height 18
click at [574, 181] on div "Manual Payment Redemption" at bounding box center [495, 193] width 197 height 38
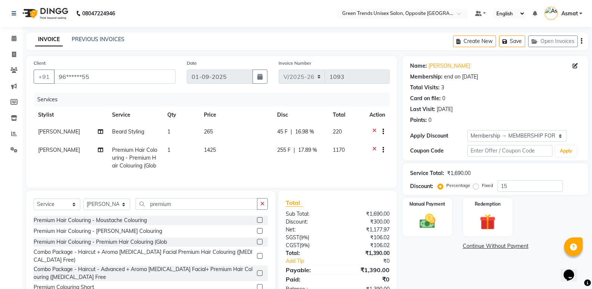
click at [237, 153] on td "1425" at bounding box center [235, 157] width 73 height 32
select select "89786"
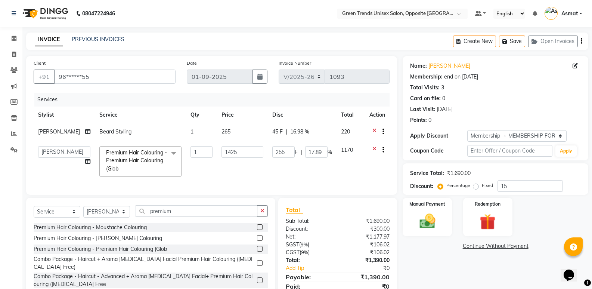
click at [242, 182] on div "Services Stylist Service Qty Price Disc Total Action [PERSON_NAME] Styling 1 26…" at bounding box center [212, 140] width 356 height 94
click at [552, 100] on div "Card on file: 0" at bounding box center [495, 98] width 171 height 8
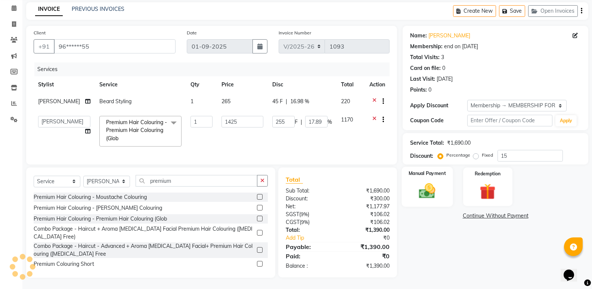
click at [432, 188] on img at bounding box center [427, 190] width 27 height 19
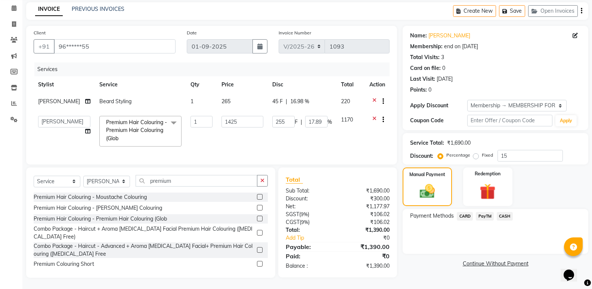
click at [486, 209] on div "Payment Methods CARD PayTM CASH" at bounding box center [495, 231] width 186 height 45
click at [486, 212] on span "PayTM" at bounding box center [485, 216] width 18 height 9
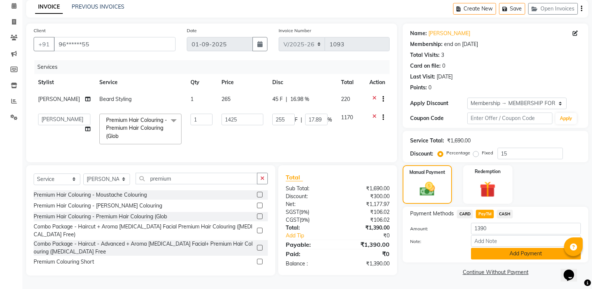
click at [510, 251] on button "Add Payment" at bounding box center [526, 254] width 110 height 12
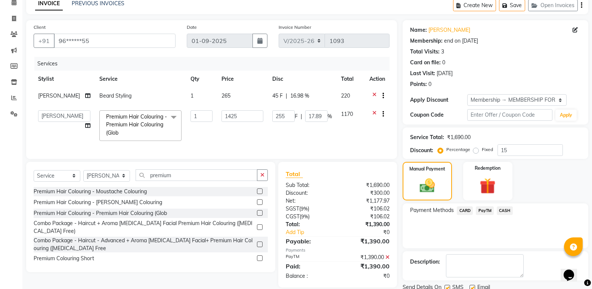
scroll to position [64, 0]
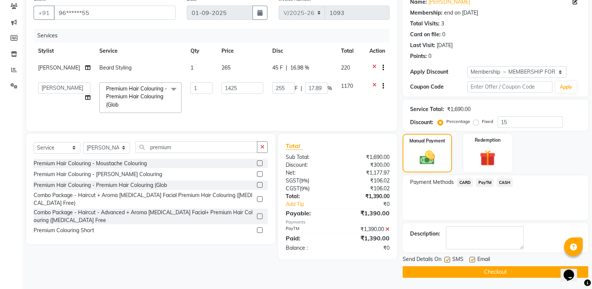
click at [470, 271] on button "Checkout" at bounding box center [495, 272] width 186 height 12
click at [470, 271] on div "Checkout" at bounding box center [495, 272] width 186 height 12
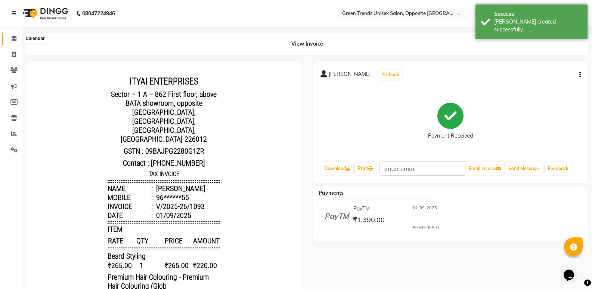
click at [16, 39] on icon at bounding box center [14, 38] width 5 height 6
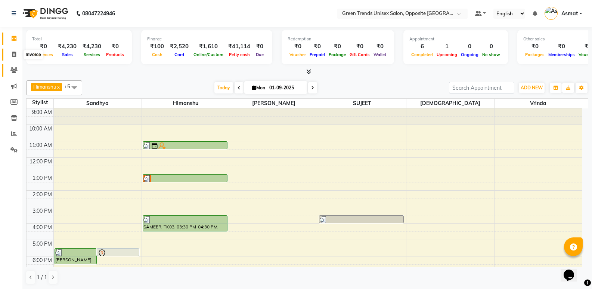
drag, startPoint x: 13, startPoint y: 55, endPoint x: 15, endPoint y: 76, distance: 20.7
click at [13, 55] on icon at bounding box center [14, 55] width 4 height 6
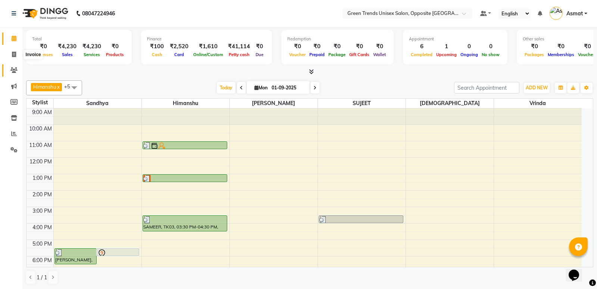
select select "service"
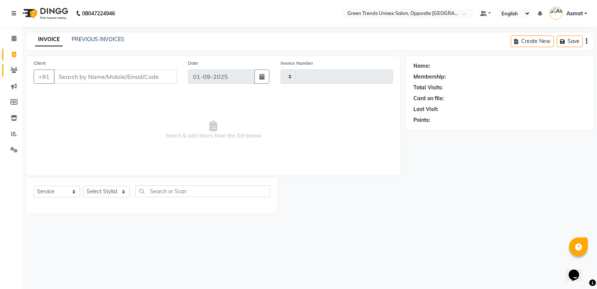
type input "1094"
select select "5225"
click at [106, 30] on div "08047224946 Select Location × Green Trends Unisex Salon, Opposite Khazana Marke…" at bounding box center [298, 144] width 597 height 289
click at [107, 35] on div "INVOICE PREVIOUS INVOICES Create New Save" at bounding box center [309, 41] width 567 height 18
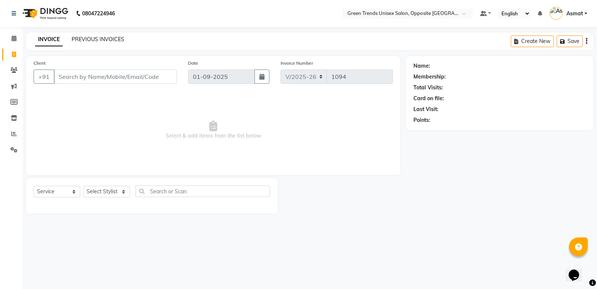
click at [103, 40] on link "PREVIOUS INVOICES" at bounding box center [98, 39] width 53 height 7
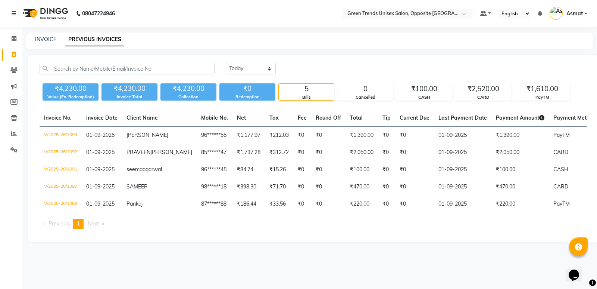
click at [311, 61] on div "[DATE] [DATE] Custom Range ₹4,230.00 Value (Ex. Redemption) ₹4,230.00 Invoice T…" at bounding box center [314, 148] width 572 height 187
click at [357, 58] on div "[DATE] [DATE] Custom Range ₹4,230.00 Value (Ex. Redemption) ₹4,230.00 Invoice T…" at bounding box center [314, 148] width 572 height 187
click at [14, 137] on span at bounding box center [13, 134] width 13 height 9
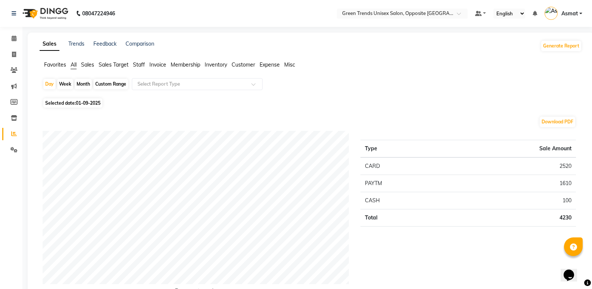
click at [82, 61] on li "Sales" at bounding box center [87, 65] width 13 height 8
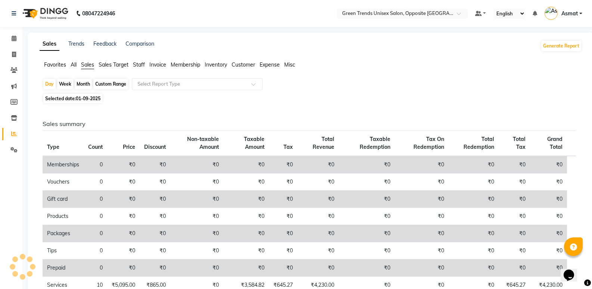
click at [86, 63] on span "Sales" at bounding box center [87, 64] width 13 height 7
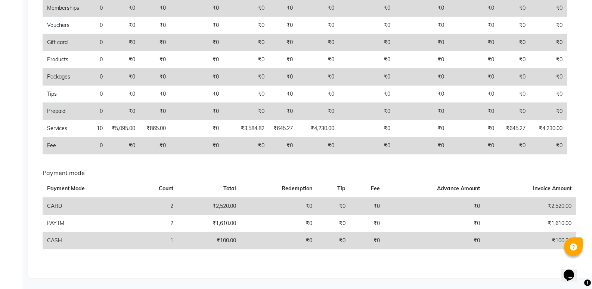
click at [591, 209] on div "Sales Trends Feedback Comparison Generate Report Favorites All Sales Sales Targ…" at bounding box center [311, 76] width 566 height 401
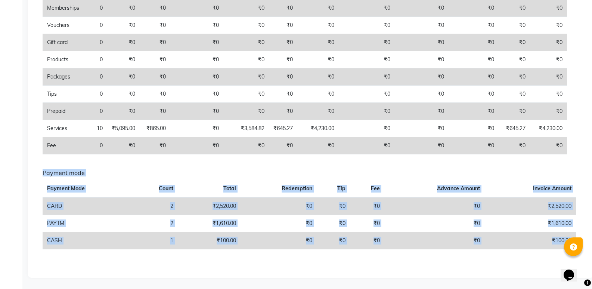
drag, startPoint x: 591, startPoint y: 209, endPoint x: 597, endPoint y: 125, distance: 85.0
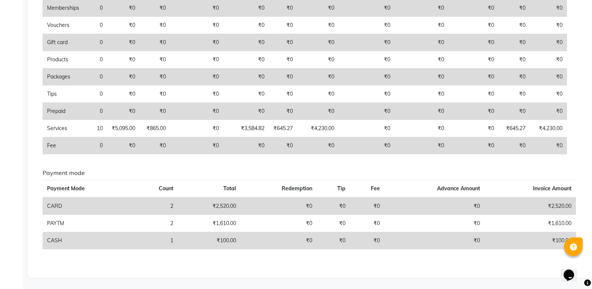
click at [587, 177] on div "Sales Trends Feedback Comparison Generate Report Favorites All Sales Sales Targ…" at bounding box center [311, 76] width 566 height 401
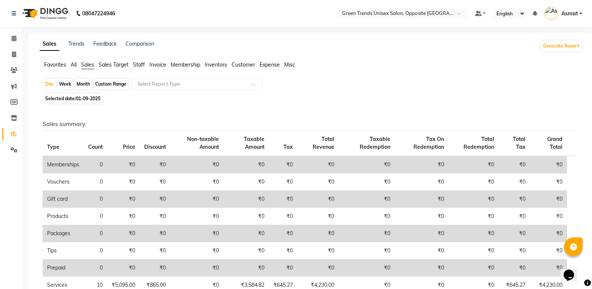
click at [85, 78] on div "Day Week Month Custom Range Select Report Type" at bounding box center [311, 84] width 536 height 13
click at [85, 84] on div "Month" at bounding box center [83, 84] width 17 height 10
select select "9"
select select "2025"
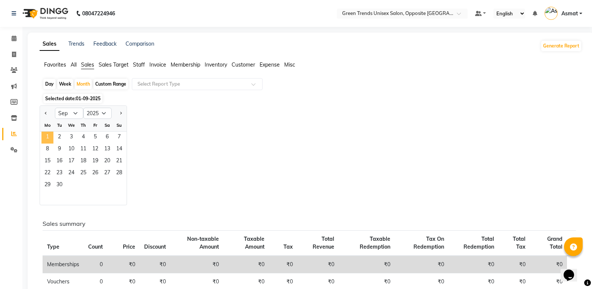
click at [44, 136] on span "1" at bounding box center [47, 137] width 12 height 12
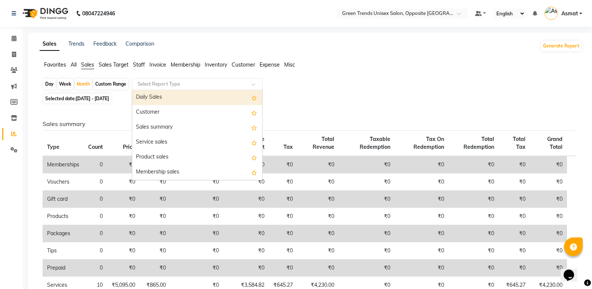
click at [220, 84] on input "text" at bounding box center [190, 83] width 108 height 7
click at [352, 93] on div "Day Week Month Custom Range Select Report Type Daily Sales Customer Sales summa…" at bounding box center [311, 252] width 542 height 348
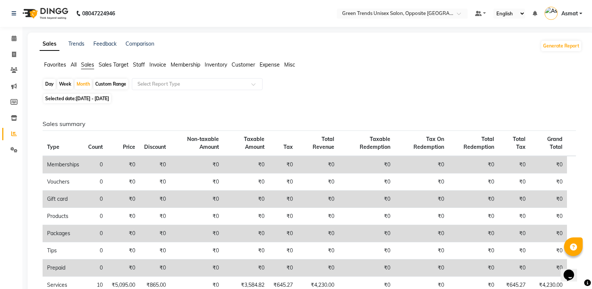
click at [56, 66] on span "Favorites" at bounding box center [55, 64] width 22 height 7
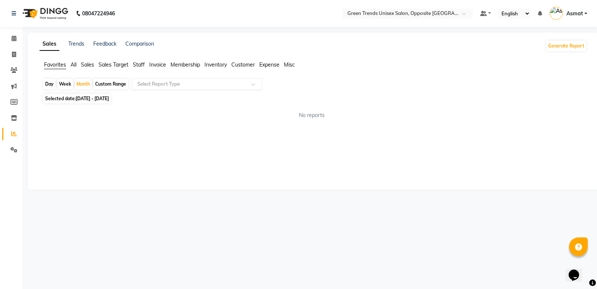
click at [234, 82] on input "text" at bounding box center [190, 83] width 108 height 7
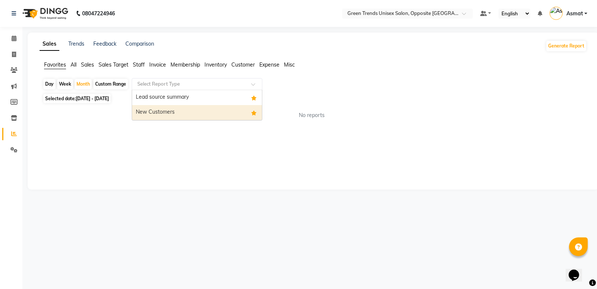
click at [222, 108] on div "New Customers" at bounding box center [197, 112] width 130 height 15
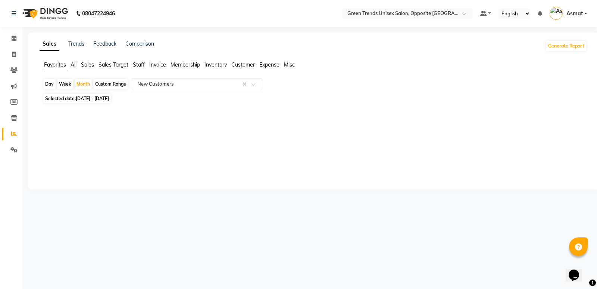
click at [583, 16] on span "Asmat" at bounding box center [575, 14] width 16 height 8
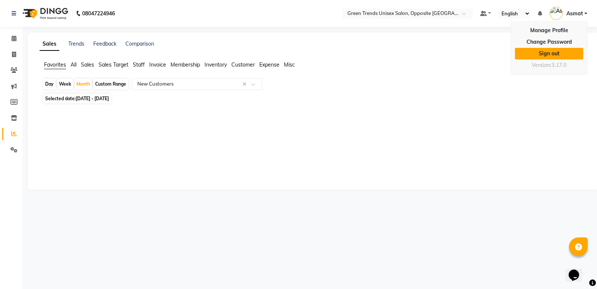
click at [568, 53] on link "Sign out" at bounding box center [549, 54] width 68 height 12
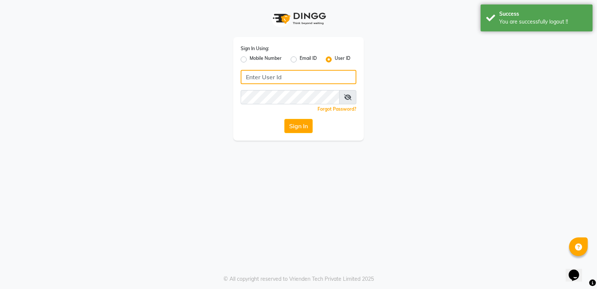
type input "8299508996"
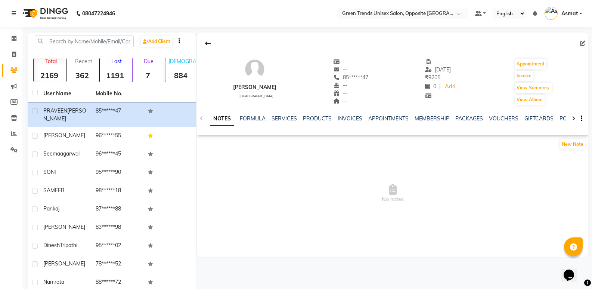
click at [287, 113] on div "NOTES FORMULA SERVICES PRODUCTS INVOICES APPOINTMENTS MEMBERSHIP PACKAGES VOUCH…" at bounding box center [392, 119] width 391 height 26
click at [286, 117] on link "SERVICES" at bounding box center [283, 118] width 25 height 7
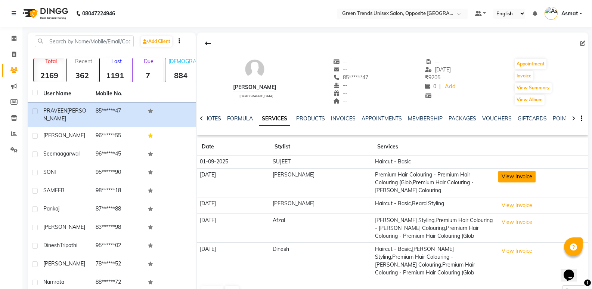
click at [498, 173] on button "View Invoice" at bounding box center [516, 177] width 37 height 12
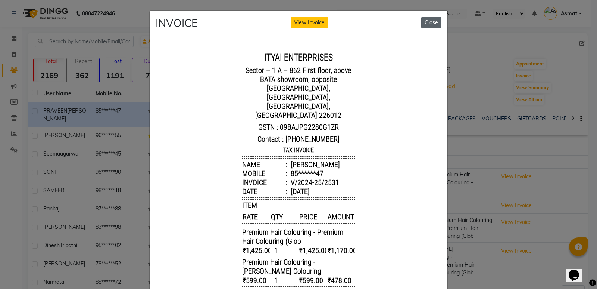
click at [427, 18] on button "Close" at bounding box center [431, 23] width 20 height 12
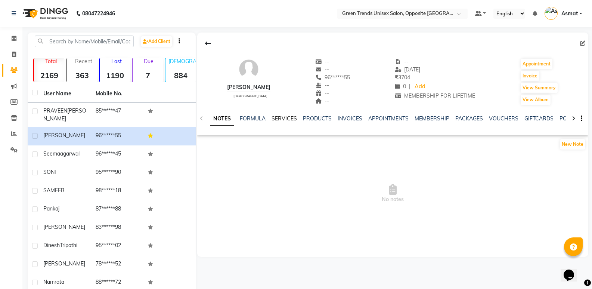
click at [289, 118] on link "SERVICES" at bounding box center [283, 118] width 25 height 7
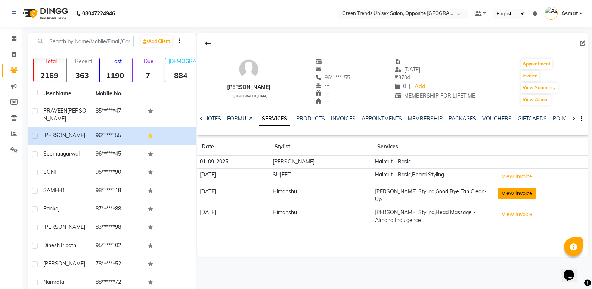
click at [511, 193] on button "View Invoice" at bounding box center [516, 193] width 37 height 12
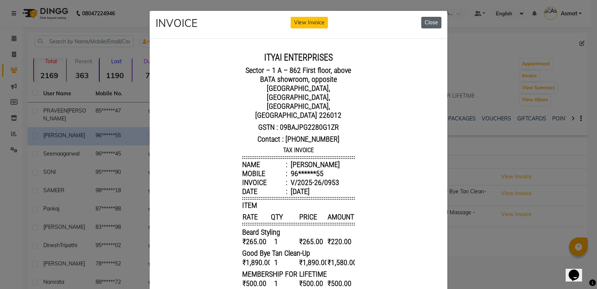
click at [429, 21] on button "Close" at bounding box center [431, 23] width 20 height 12
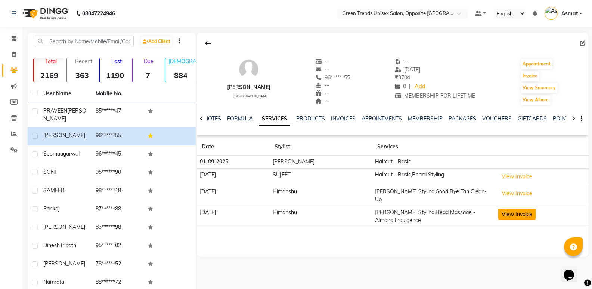
click at [508, 208] on button "View Invoice" at bounding box center [516, 214] width 37 height 12
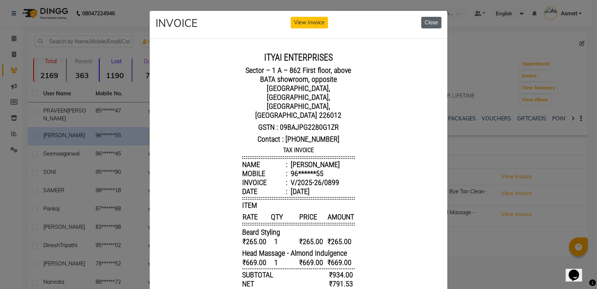
click at [428, 19] on button "Close" at bounding box center [431, 23] width 20 height 12
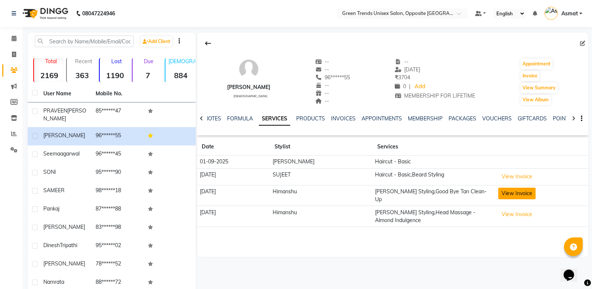
click at [502, 192] on button "View Invoice" at bounding box center [516, 193] width 37 height 12
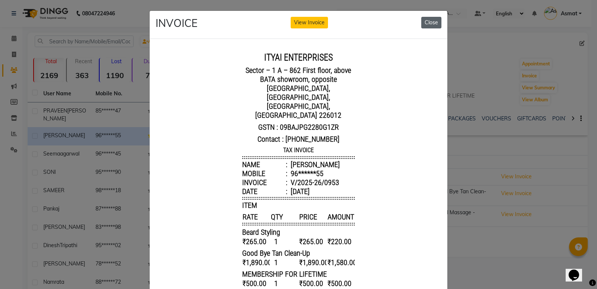
click at [435, 25] on button "Close" at bounding box center [431, 23] width 20 height 12
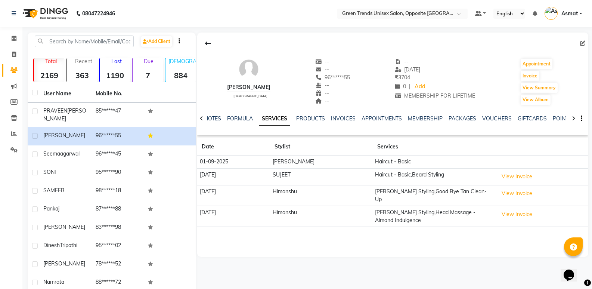
click at [202, 120] on icon at bounding box center [201, 118] width 3 height 5
click at [202, 120] on div "NOTES FORMULA SERVICES PRODUCTS INVOICES APPOINTMENTS MEMBERSHIP PACKAGES VOUCH…" at bounding box center [392, 119] width 391 height 26
click at [208, 41] on icon at bounding box center [208, 43] width 6 height 6
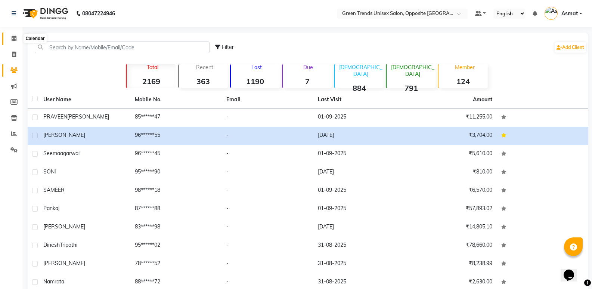
click at [15, 40] on icon at bounding box center [14, 38] width 5 height 6
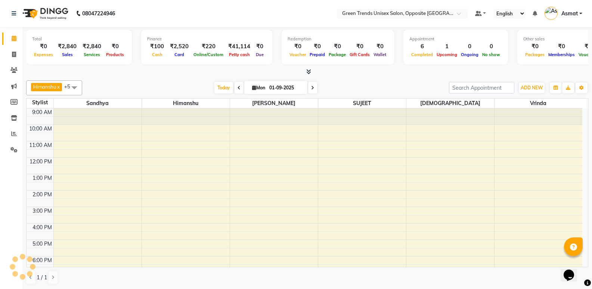
scroll to position [41, 0]
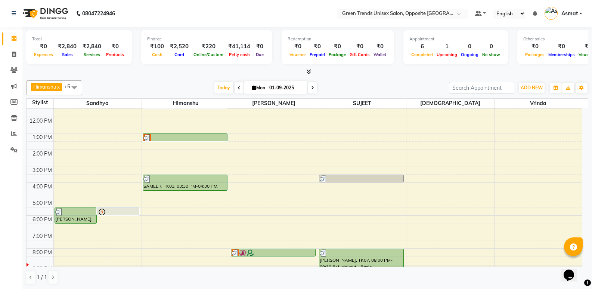
click at [224, 80] on div "[PERSON_NAME] x [PERSON_NAME] x [PERSON_NAME] x [PERSON_NAME] x +5 Select All […" at bounding box center [307, 182] width 562 height 210
click at [224, 89] on span "Today" at bounding box center [223, 88] width 19 height 12
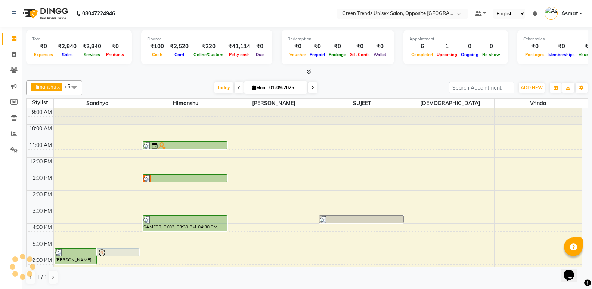
scroll to position [55, 0]
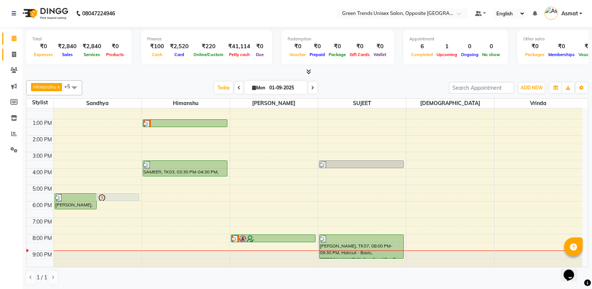
click at [15, 60] on link "Invoice" at bounding box center [11, 55] width 18 height 12
select select "service"
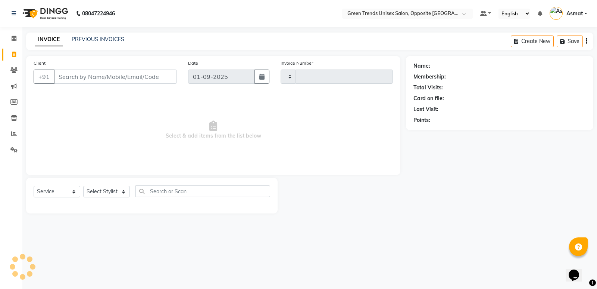
type input "1093"
select select "5225"
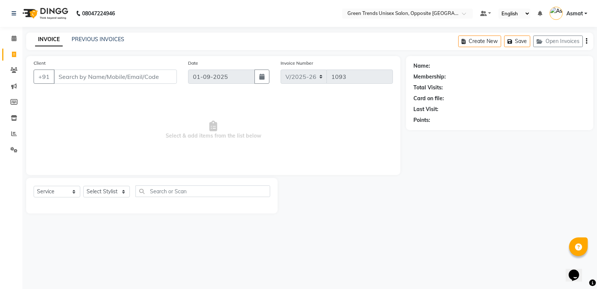
click at [114, 35] on div "INVOICE PREVIOUS INVOICES Create New Save Open Invoices" at bounding box center [309, 41] width 567 height 18
click at [574, 41] on button "Open Invoices" at bounding box center [558, 41] width 50 height 12
click at [10, 37] on span at bounding box center [13, 38] width 13 height 9
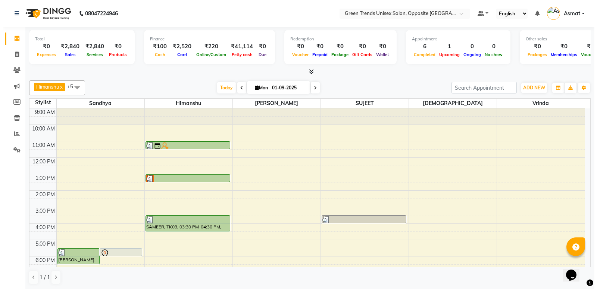
scroll to position [55, 0]
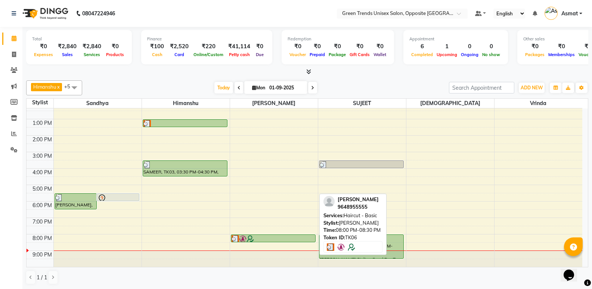
click at [285, 239] on div at bounding box center [272, 238] width 83 height 7
